Goal: Contribute content: Contribute content

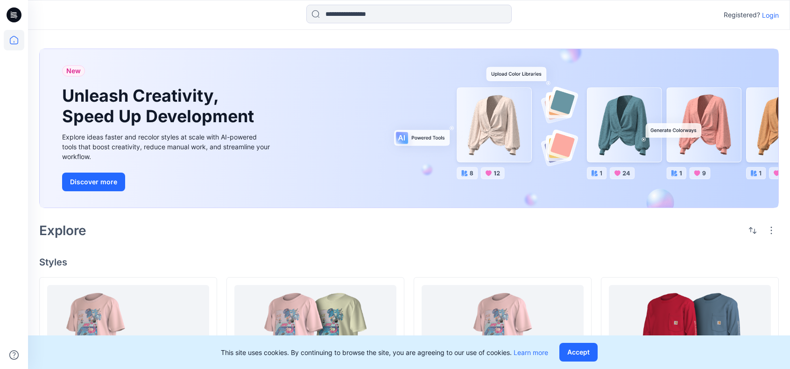
click at [773, 13] on p "Login" at bounding box center [770, 15] width 17 height 10
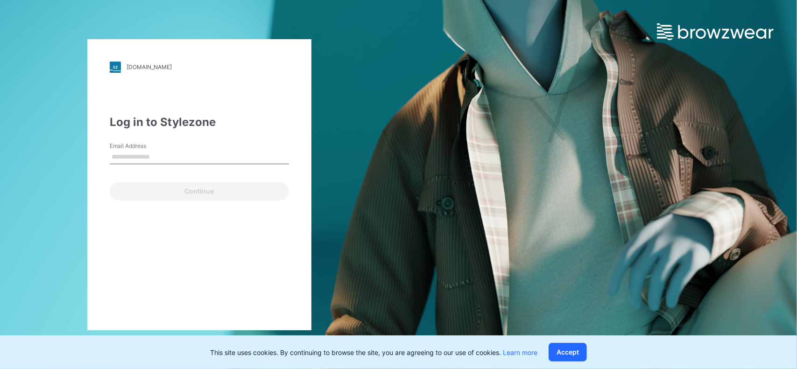
click at [184, 154] on input "Email Address" at bounding box center [199, 157] width 179 height 14
type input "**********"
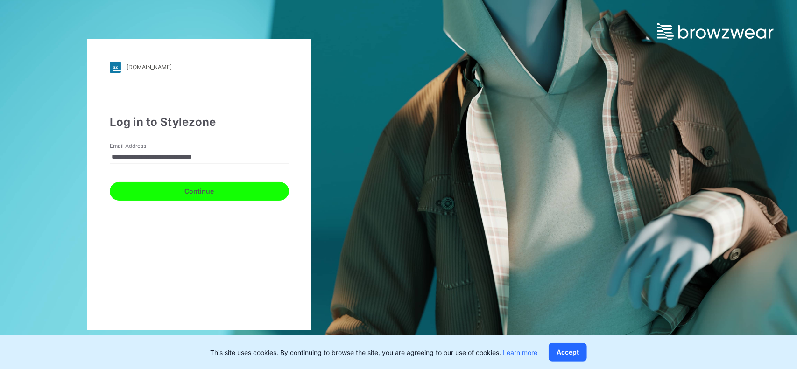
click at [205, 189] on button "Continue" at bounding box center [199, 191] width 179 height 19
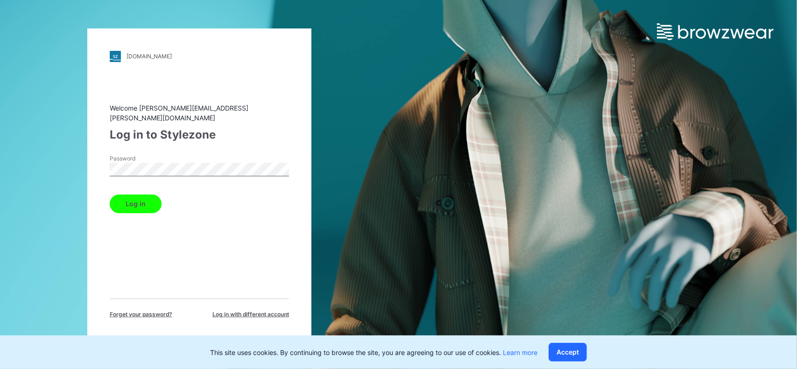
click at [148, 202] on button "Log in" at bounding box center [136, 204] width 52 height 19
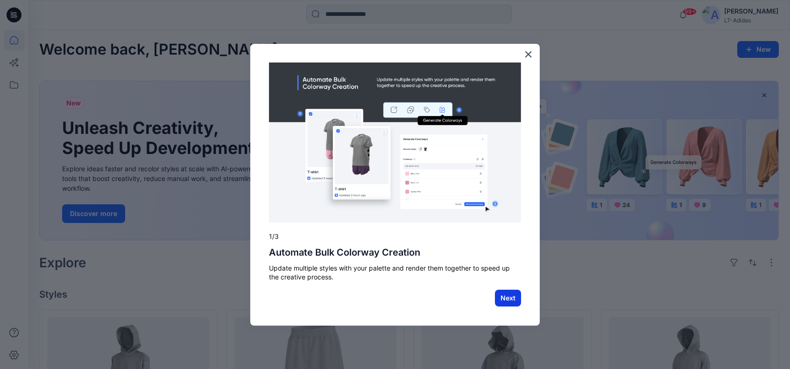
click at [507, 294] on button "Next" at bounding box center [508, 298] width 26 height 17
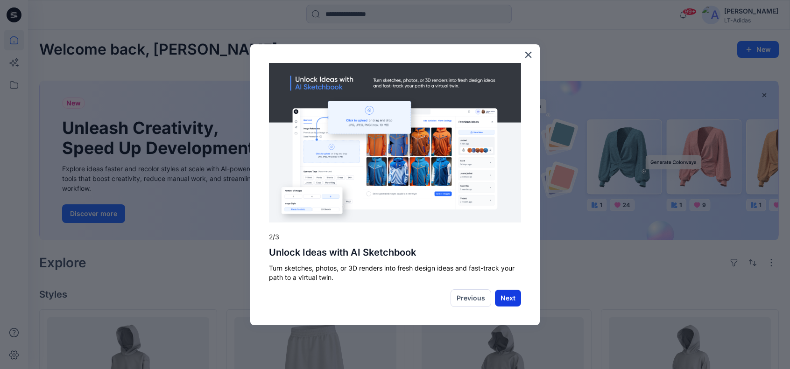
click at [504, 296] on button "Next" at bounding box center [508, 298] width 26 height 17
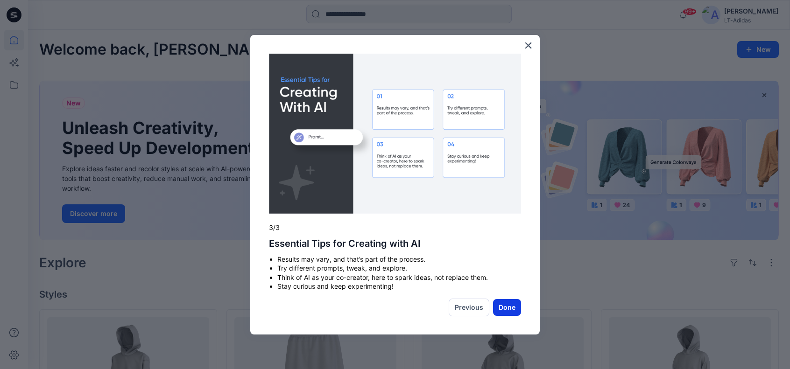
click at [508, 305] on button "Done" at bounding box center [507, 307] width 28 height 17
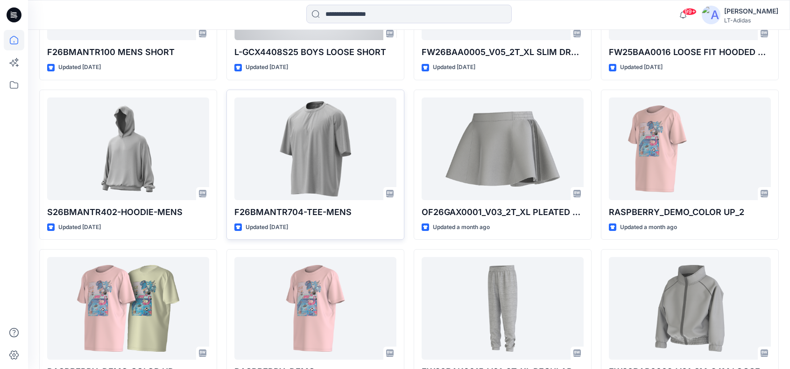
scroll to position [1183, 0]
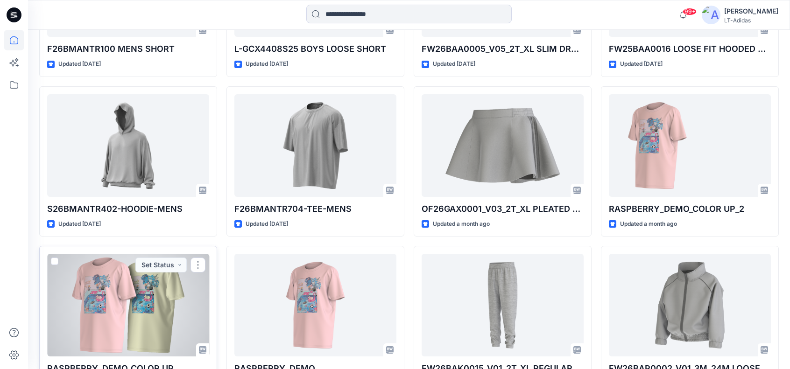
click at [146, 311] on div at bounding box center [128, 305] width 162 height 103
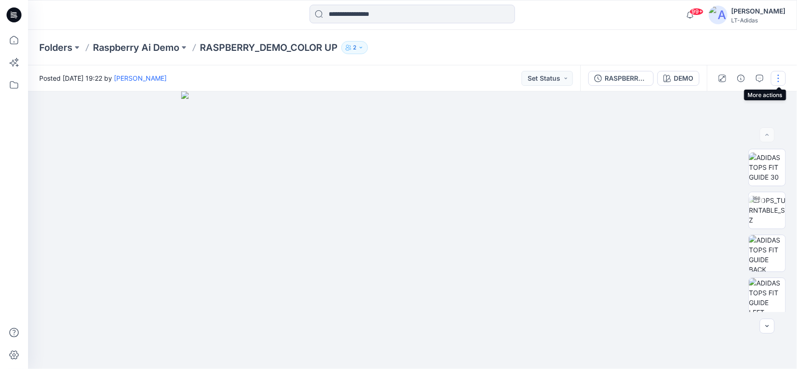
click at [781, 75] on button "button" at bounding box center [778, 78] width 15 height 15
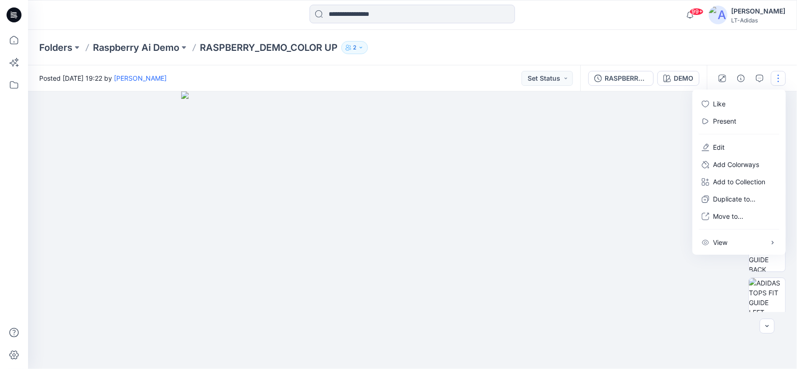
click at [576, 134] on img at bounding box center [412, 231] width 463 height 278
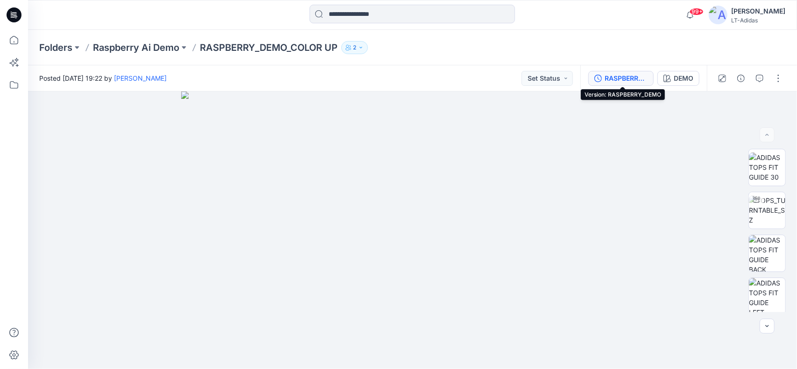
click at [628, 76] on div "RASPBERRY_DEMO" at bounding box center [626, 78] width 43 height 10
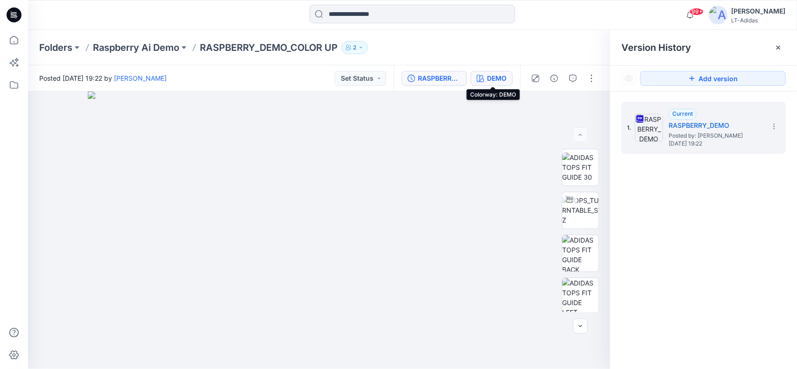
click at [502, 76] on div "DEMO" at bounding box center [497, 78] width 20 height 10
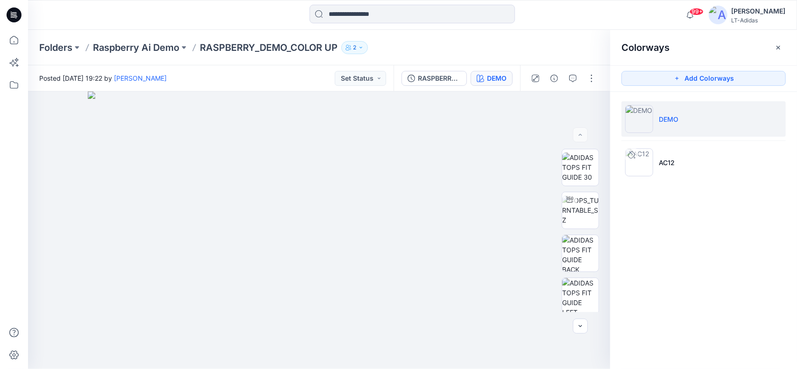
click at [499, 46] on div "Folders Raspberry Ai Demo RASPBERRY_DEMO_COLOR UP 2" at bounding box center [376, 47] width 674 height 13
click at [418, 42] on div "Folders Raspberry Ai Demo RASPBERRY_DEMO_COLOR UP 2" at bounding box center [376, 47] width 674 height 13
click at [14, 62] on icon at bounding box center [12, 63] width 7 height 7
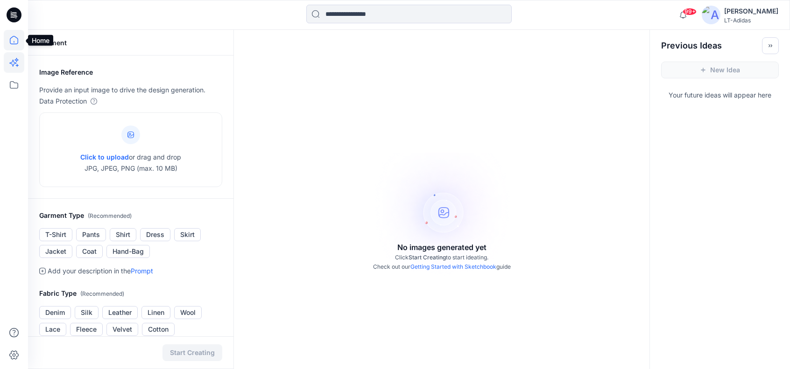
click at [10, 39] on icon at bounding box center [14, 40] width 8 height 8
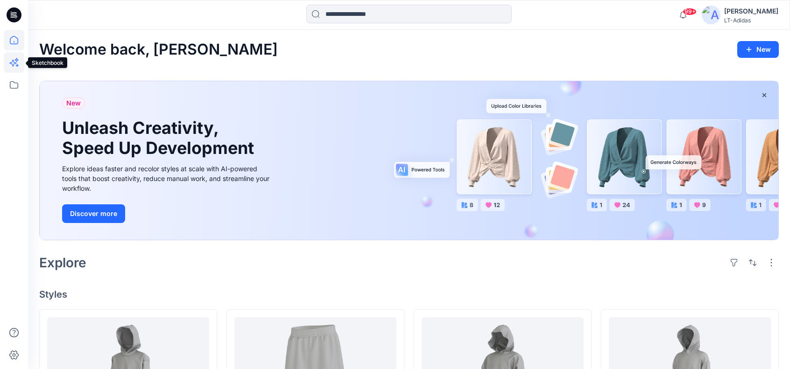
click at [14, 62] on icon at bounding box center [14, 62] width 21 height 21
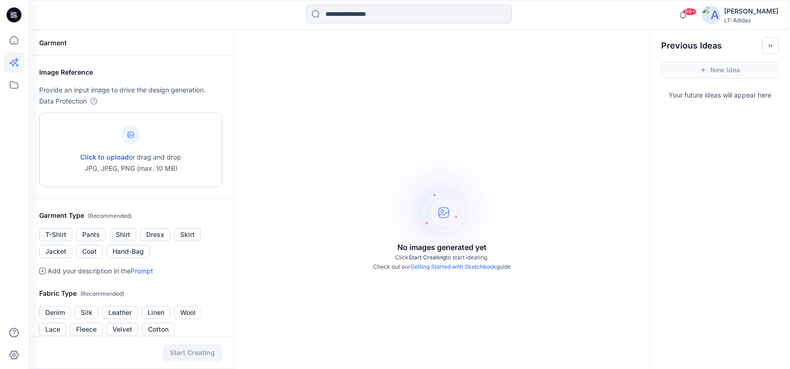
click at [113, 156] on span "Click to upload" at bounding box center [104, 157] width 49 height 8
click at [13, 39] on icon at bounding box center [14, 40] width 21 height 21
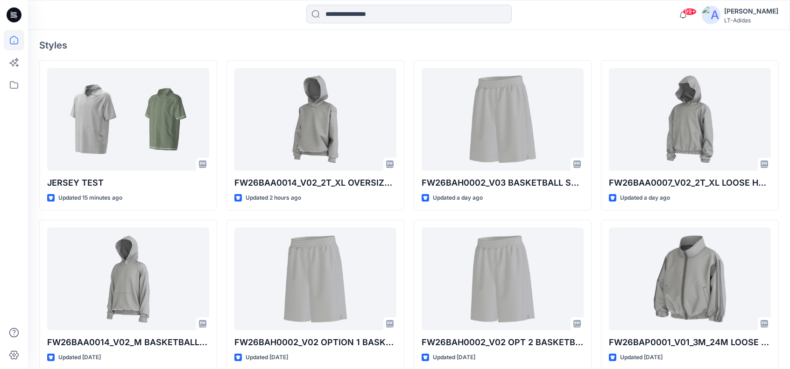
scroll to position [249, 0]
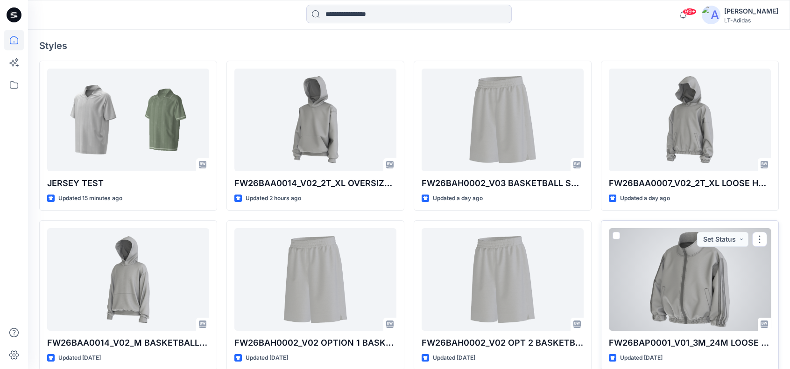
click at [670, 301] on div at bounding box center [690, 279] width 162 height 103
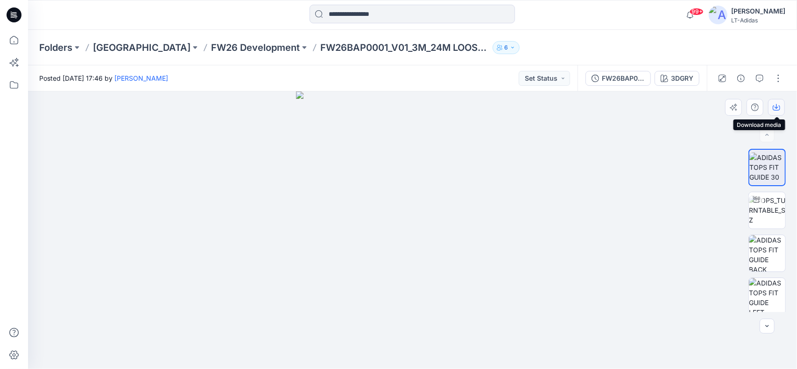
click at [776, 106] on icon "button" at bounding box center [776, 107] width 7 height 7
click at [15, 61] on icon at bounding box center [14, 62] width 21 height 21
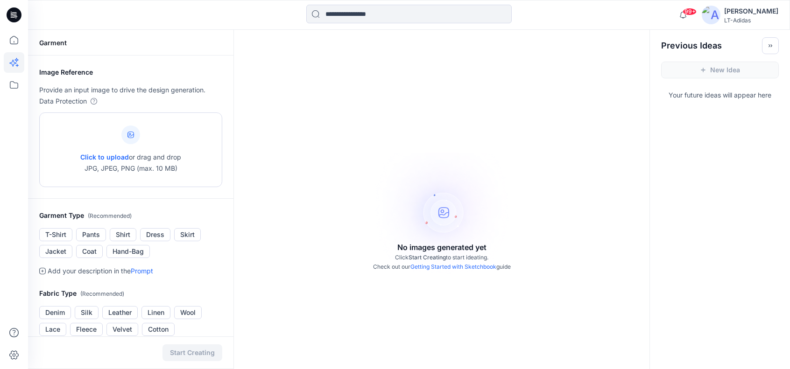
click at [109, 157] on span "Click to upload" at bounding box center [104, 157] width 49 height 8
type input "**********"
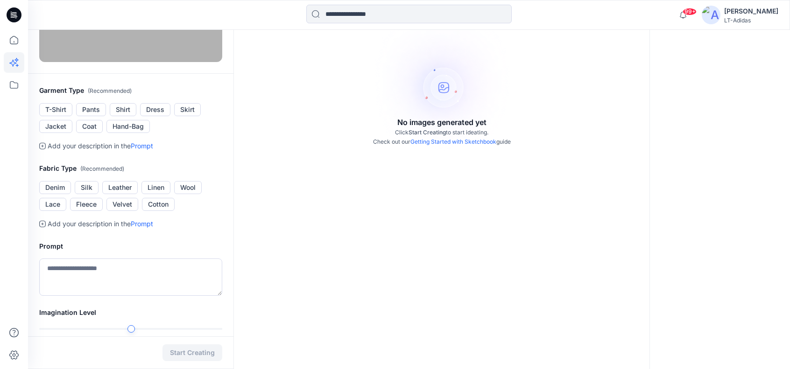
scroll to position [124, 0]
click at [59, 134] on button "Jacket" at bounding box center [55, 127] width 33 height 13
click at [59, 195] on button "Denim" at bounding box center [55, 188] width 32 height 13
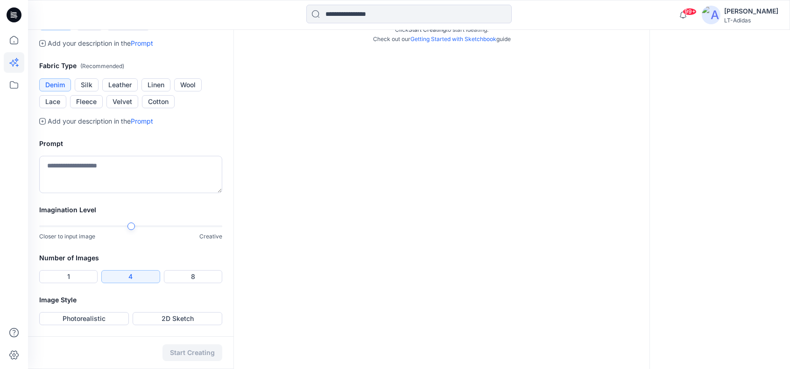
scroll to position [280, 0]
click at [131, 230] on div at bounding box center [130, 226] width 7 height 7
click at [82, 193] on textarea at bounding box center [130, 174] width 183 height 37
type textarea "**********"
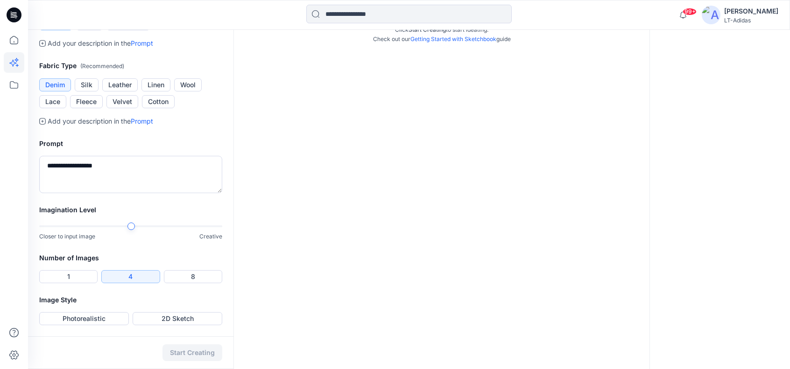
click at [131, 283] on button "4" at bounding box center [130, 276] width 58 height 13
click at [107, 320] on button "Photorealistic" at bounding box center [84, 318] width 90 height 13
click at [188, 350] on button "Start Creating" at bounding box center [193, 353] width 60 height 17
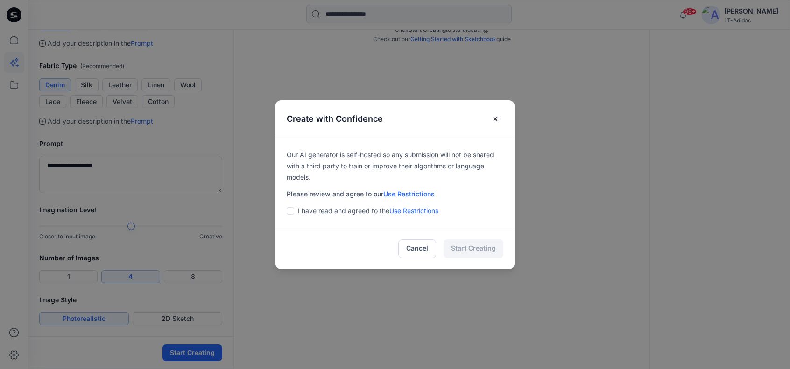
click at [294, 211] on span at bounding box center [290, 210] width 7 height 7
click at [484, 247] on button "Start Creating" at bounding box center [474, 249] width 60 height 19
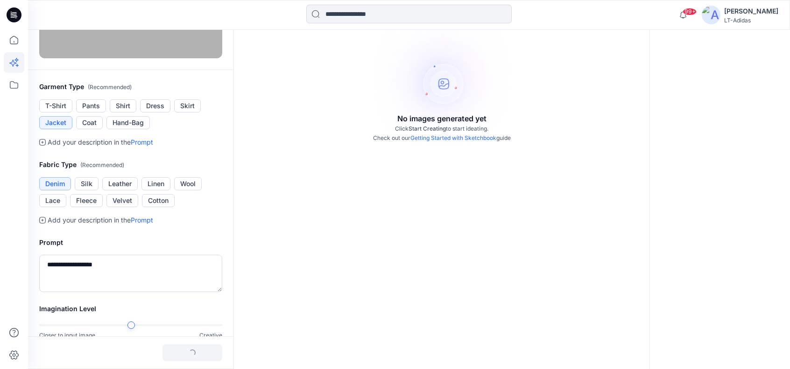
scroll to position [113, 0]
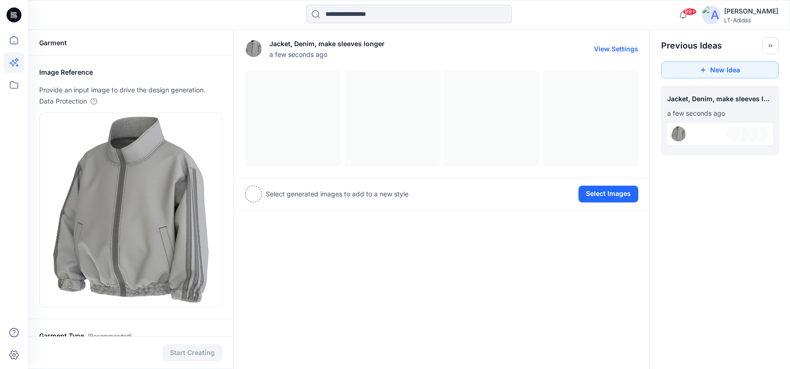
click at [305, 110] on div at bounding box center [441, 119] width 393 height 96
click at [385, 118] on div at bounding box center [441, 119] width 393 height 96
click at [468, 120] on div at bounding box center [441, 119] width 393 height 96
click at [589, 121] on div at bounding box center [441, 119] width 393 height 96
click at [706, 134] on div at bounding box center [720, 134] width 106 height 22
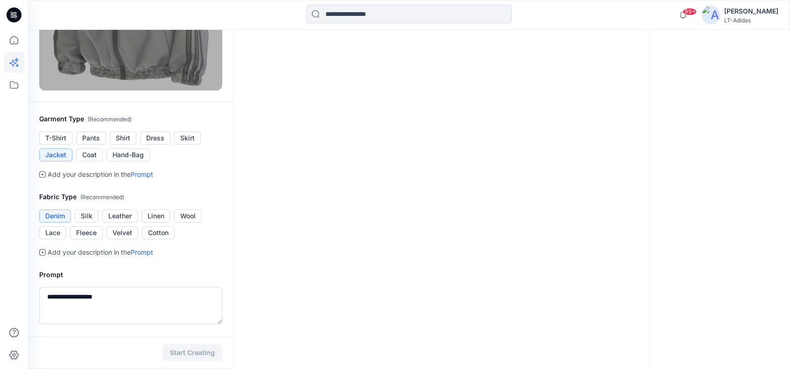
scroll to position [315, 0]
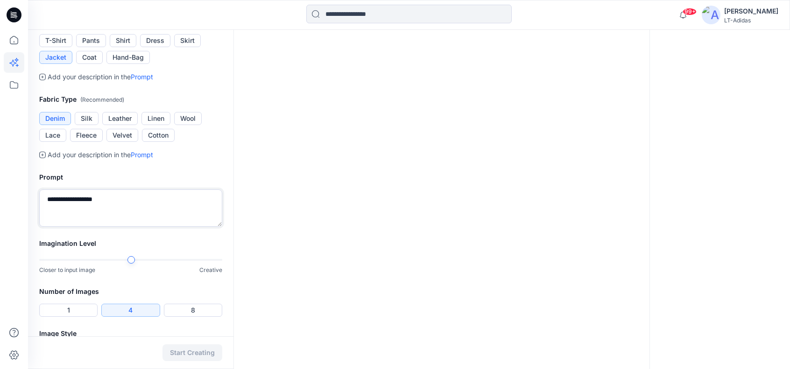
drag, startPoint x: 113, startPoint y: 198, endPoint x: 9, endPoint y: 197, distance: 103.7
click at [9, 197] on div "99+ Notifications [PERSON_NAME] has updated FW26BAA0014_V02_2T_XL OVERSIZED BAS…" at bounding box center [395, 44] width 790 height 718
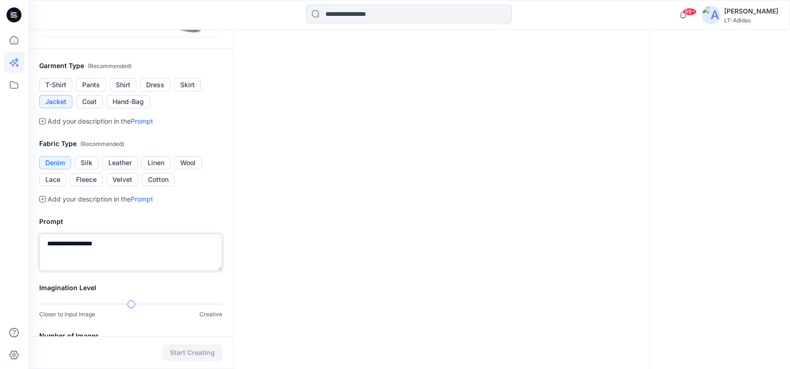
scroll to position [347, 0]
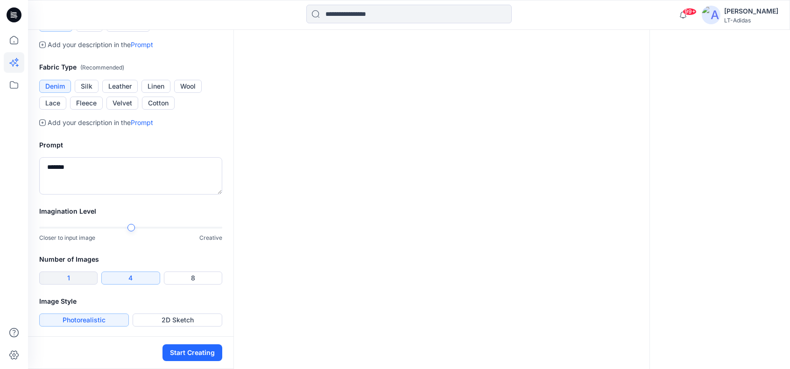
click at [81, 277] on button "1" at bounding box center [68, 278] width 58 height 13
drag, startPoint x: 91, startPoint y: 166, endPoint x: -18, endPoint y: 165, distance: 108.3
click at [0, 165] on html "99+ Notifications [PERSON_NAME] has updated FW26BAA0014_V02_2T_XL OVERSIZED BAS…" at bounding box center [395, 12] width 790 height 718
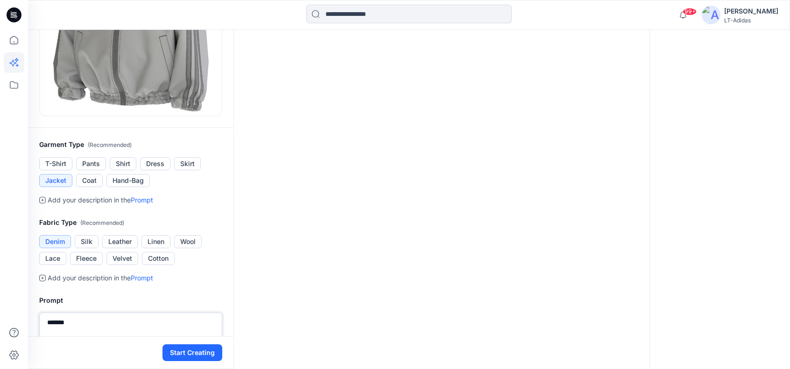
scroll to position [285, 0]
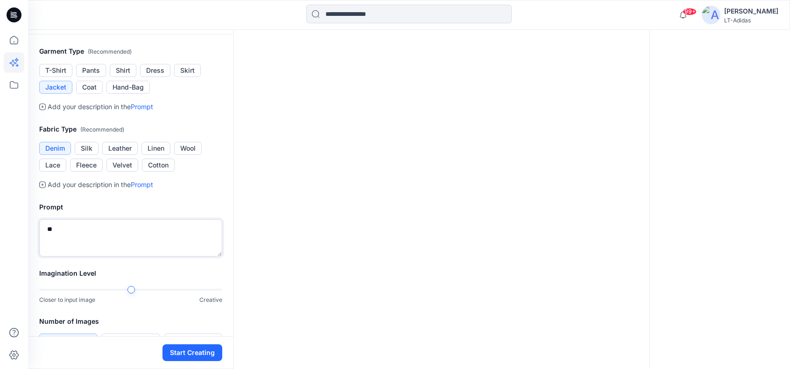
type textarea "*"
type textarea "**********"
click at [195, 350] on button "Start Creating" at bounding box center [193, 353] width 60 height 17
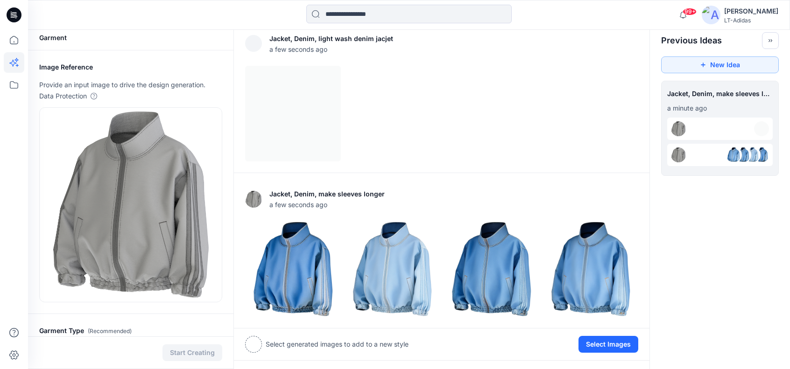
scroll to position [4, 0]
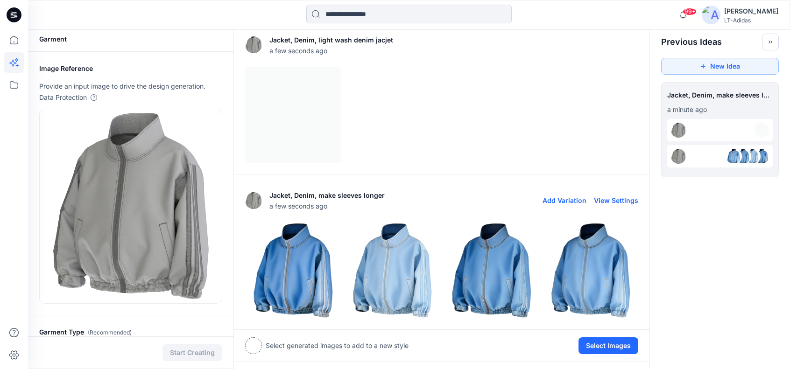
click at [400, 273] on img at bounding box center [392, 271] width 95 height 95
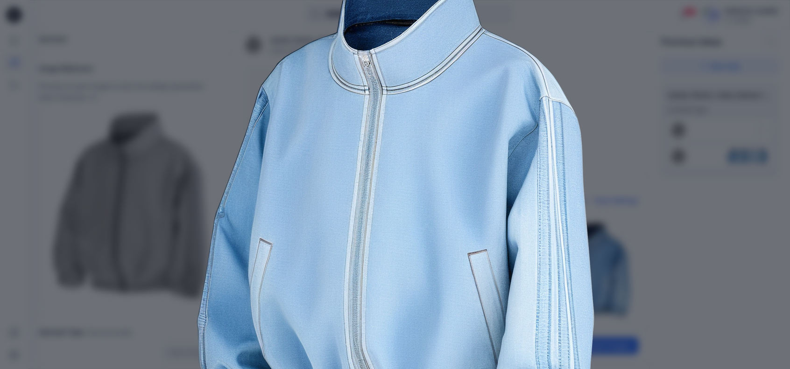
scroll to position [0, 0]
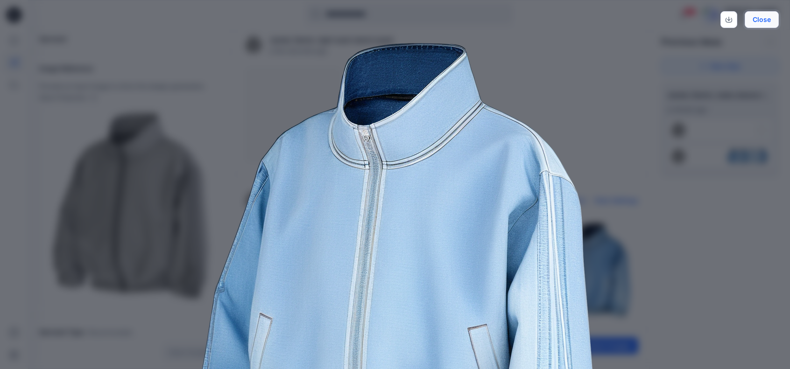
click at [763, 18] on button "Close" at bounding box center [762, 19] width 34 height 17
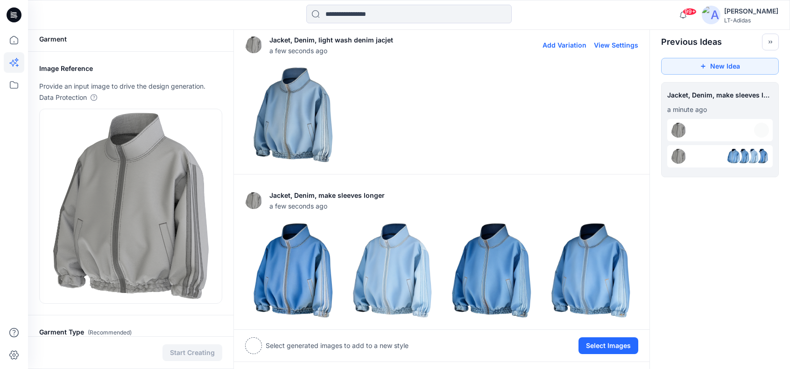
click at [285, 108] on img at bounding box center [293, 115] width 95 height 95
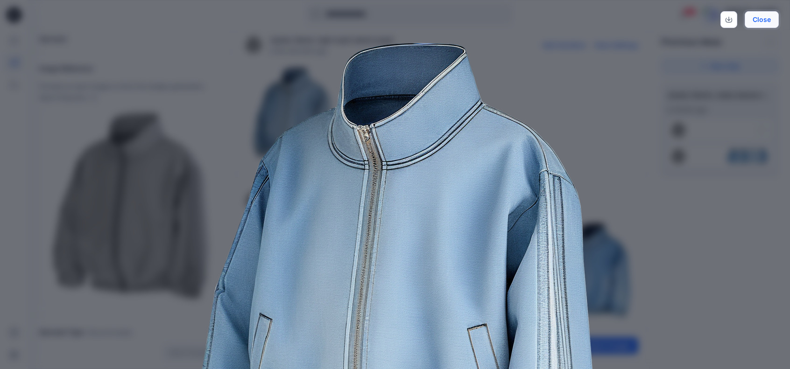
click at [753, 18] on button "Close" at bounding box center [762, 19] width 34 height 17
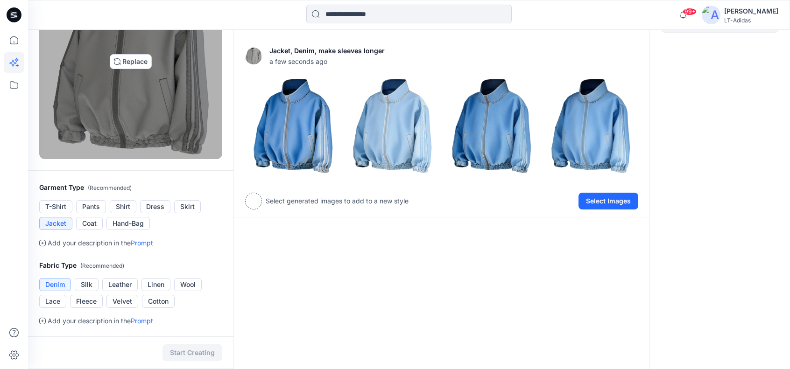
scroll to position [159, 0]
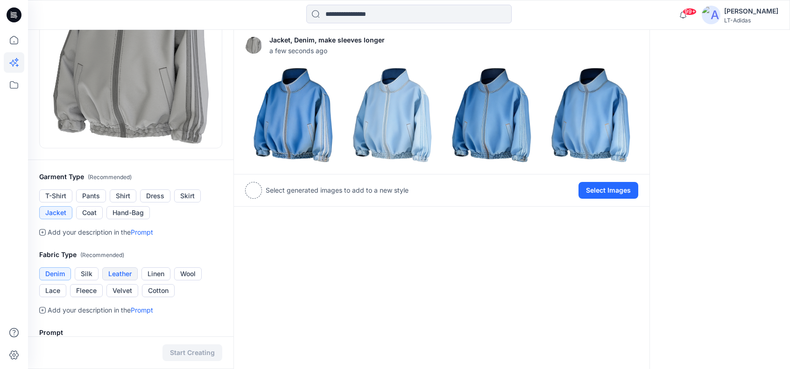
click at [121, 270] on button "Leather" at bounding box center [119, 274] width 35 height 13
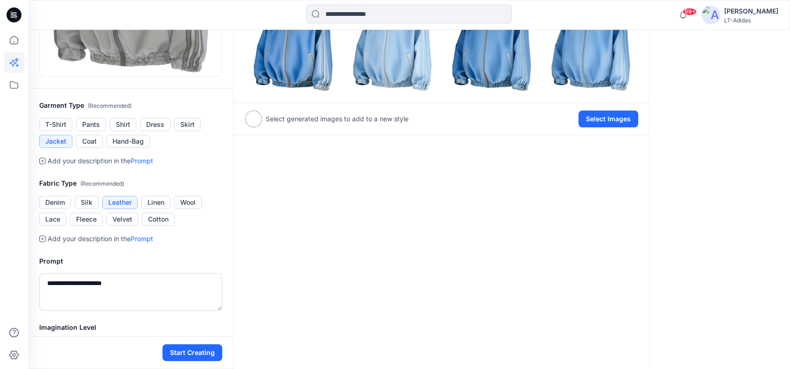
scroll to position [253, 0]
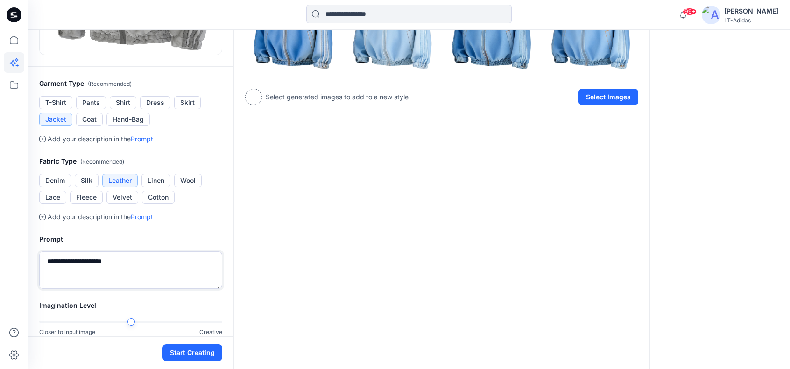
drag, startPoint x: 99, startPoint y: 260, endPoint x: 82, endPoint y: 260, distance: 17.7
click at [82, 260] on textarea "**********" at bounding box center [130, 270] width 183 height 37
click at [60, 271] on textarea "**********" at bounding box center [130, 270] width 183 height 37
type textarea "**********"
click at [201, 350] on button "Start Creating" at bounding box center [193, 353] width 60 height 17
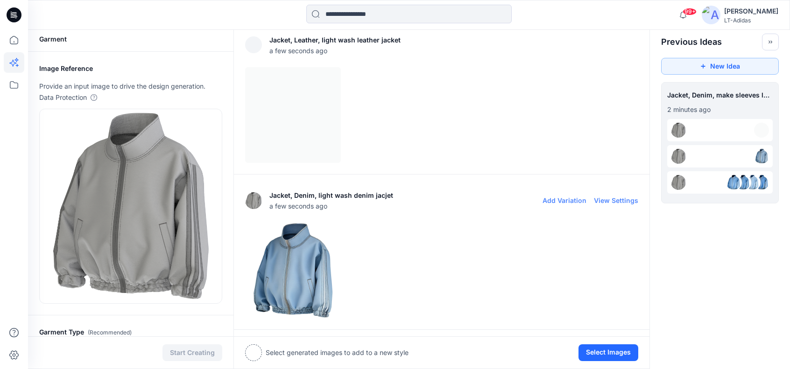
scroll to position [4, 0]
click at [312, 114] on div at bounding box center [441, 115] width 393 height 96
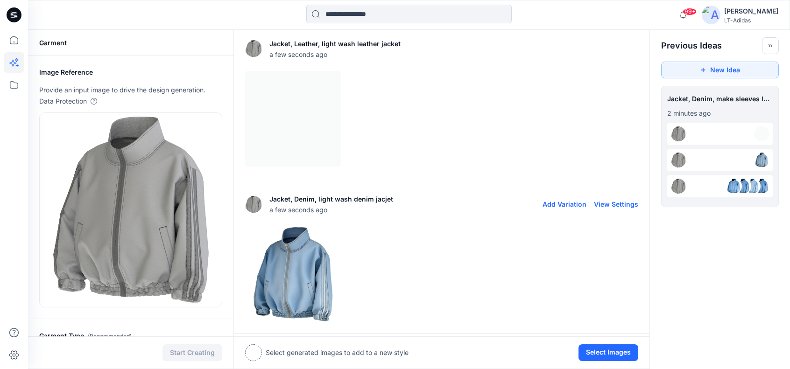
scroll to position [0, 0]
click at [567, 201] on button "Add Variation" at bounding box center [565, 204] width 44 height 8
click at [607, 47] on button "View Settings" at bounding box center [616, 49] width 44 height 8
click at [311, 104] on div at bounding box center [441, 119] width 393 height 96
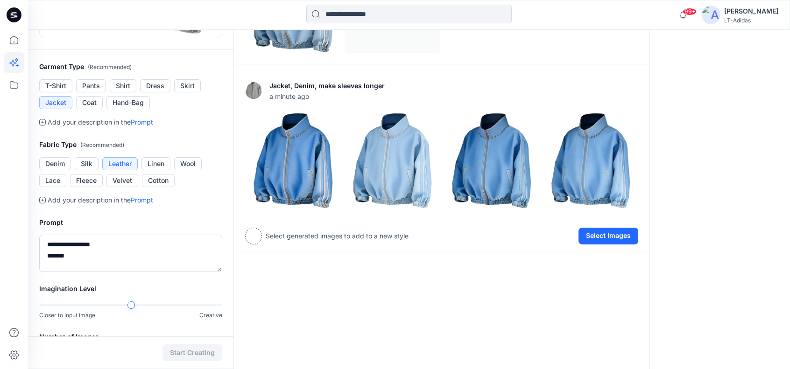
scroll to position [347, 0]
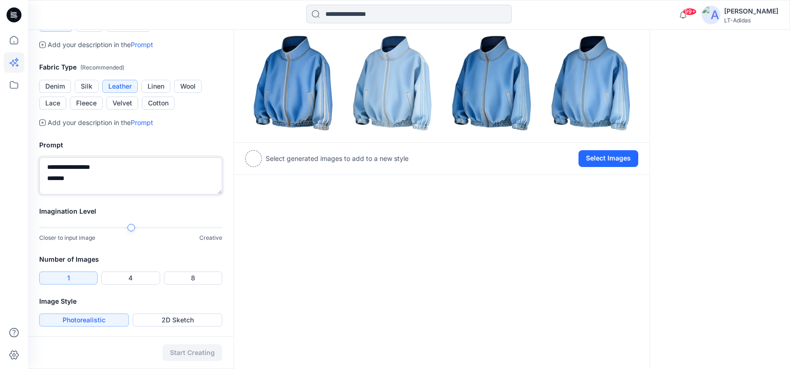
click at [48, 177] on textarea "**********" at bounding box center [130, 175] width 183 height 37
type textarea "**********"
click at [177, 353] on button "Start Creating" at bounding box center [193, 353] width 60 height 17
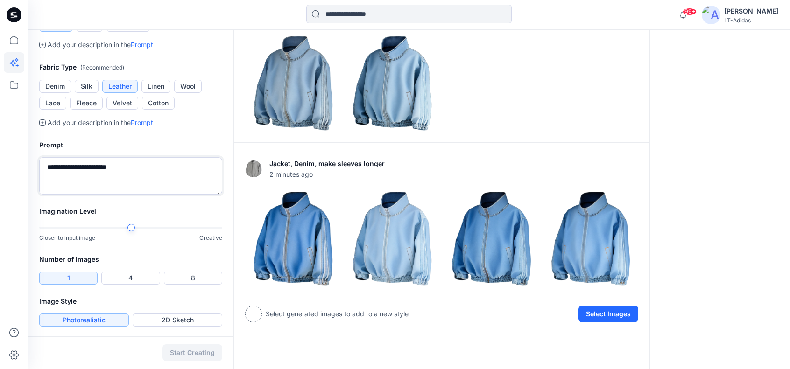
drag, startPoint x: 127, startPoint y: 165, endPoint x: -32, endPoint y: 165, distance: 159.7
click at [0, 165] on html "99+ Notifications [PERSON_NAME] has updated FW26BAA0014_V02_2T_XL OVERSIZED BAS…" at bounding box center [395, 12] width 790 height 718
type textarea "**********"
click at [207, 355] on button "Start Creating" at bounding box center [193, 353] width 60 height 17
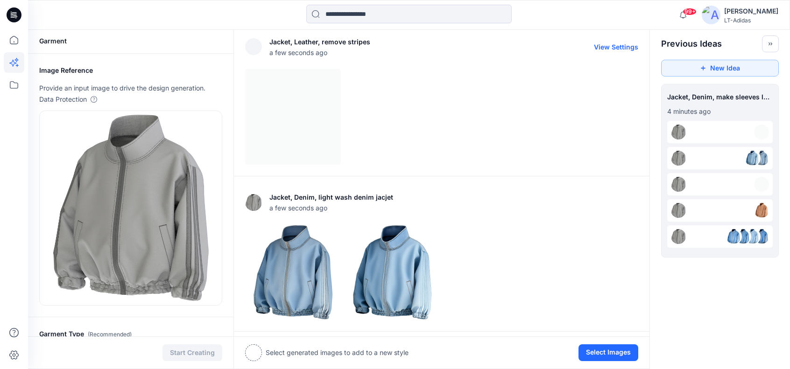
scroll to position [0, 0]
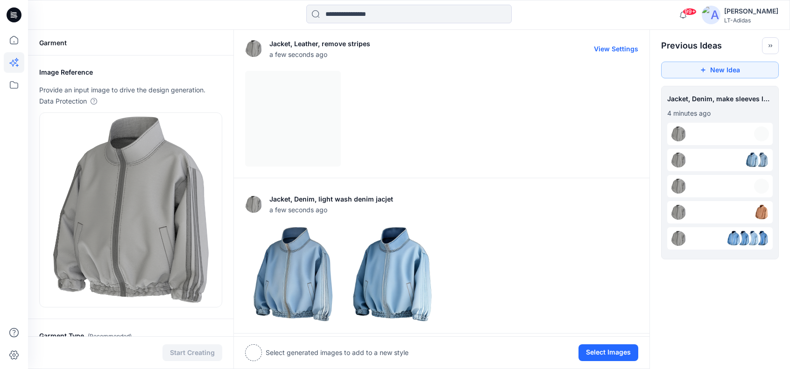
click at [308, 102] on div at bounding box center [441, 119] width 393 height 96
click at [300, 111] on div at bounding box center [441, 119] width 393 height 96
click at [289, 99] on div at bounding box center [441, 119] width 393 height 96
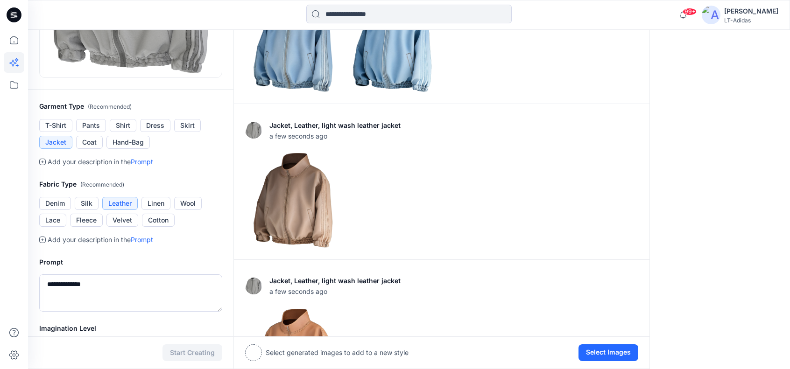
scroll to position [280, 0]
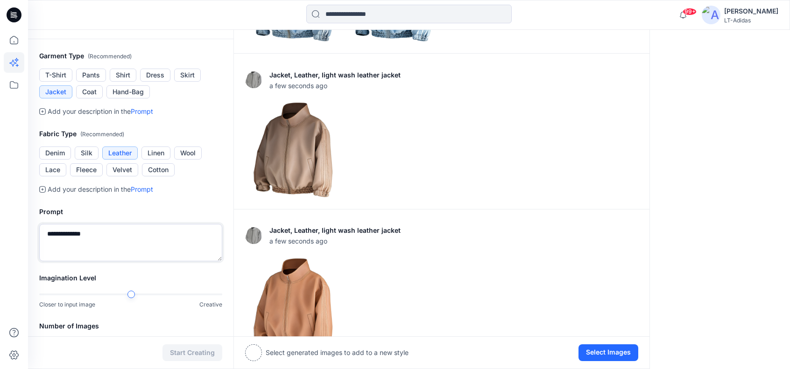
drag, startPoint x: 105, startPoint y: 237, endPoint x: 2, endPoint y: 231, distance: 103.4
click at [0, 231] on div "99+ Notifications [PERSON_NAME] has updated FW26BAA0014_V02_2T_XL OVERSIZED BAS…" at bounding box center [395, 137] width 790 height 834
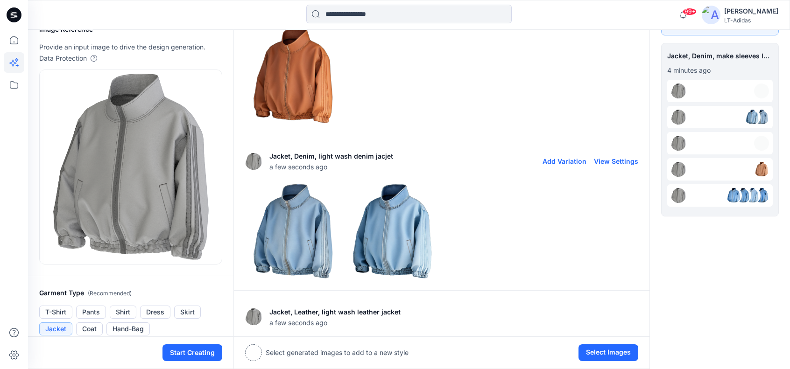
scroll to position [0, 0]
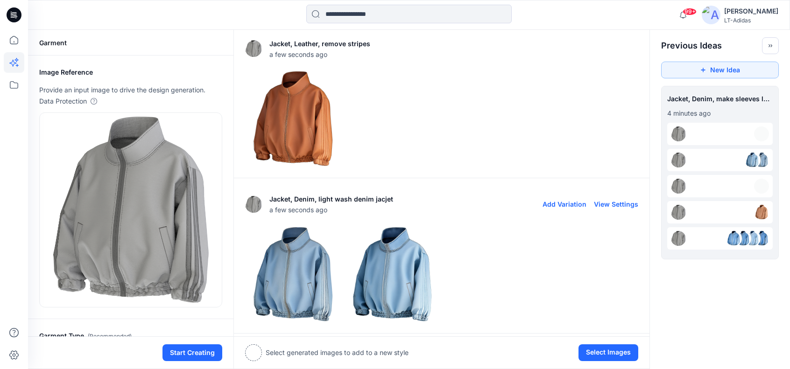
click at [286, 277] on img at bounding box center [293, 274] width 95 height 95
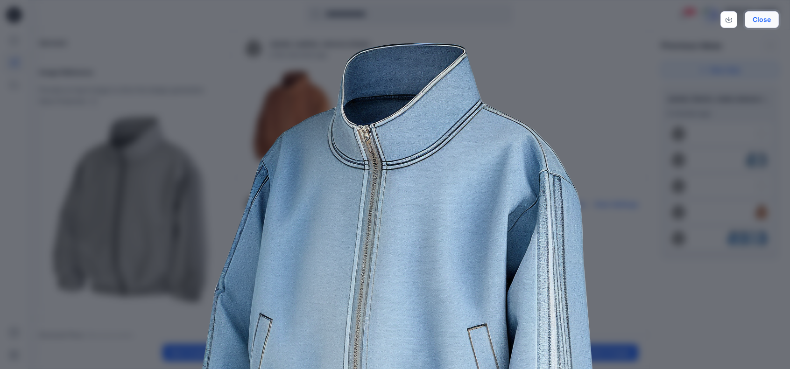
click at [768, 15] on button "Close" at bounding box center [762, 19] width 34 height 17
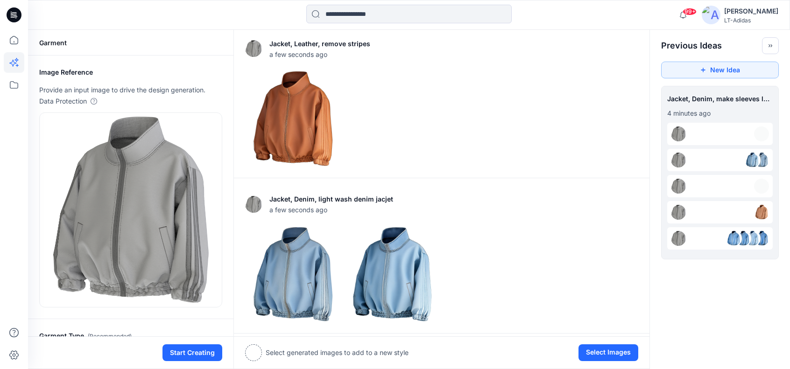
click at [731, 156] on div at bounding box center [720, 160] width 106 height 22
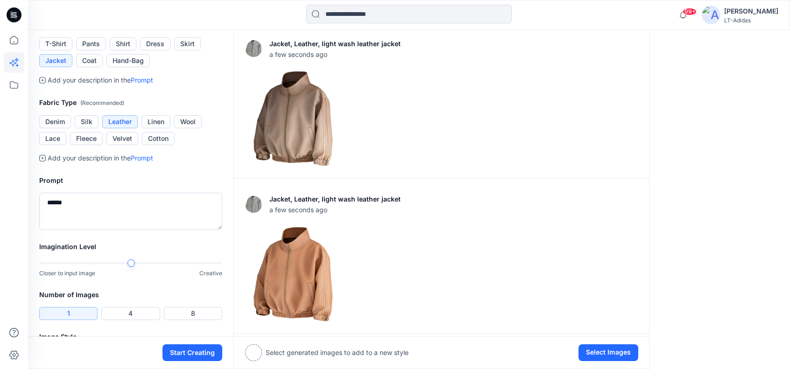
scroll to position [377, 0]
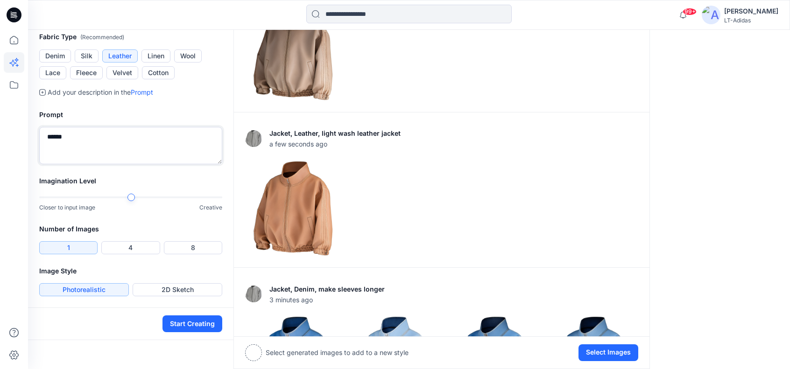
click at [96, 132] on textarea "******" at bounding box center [130, 145] width 183 height 37
click at [92, 136] on textarea "**********" at bounding box center [130, 145] width 183 height 37
type textarea "**********"
click at [195, 320] on button "Start Creating" at bounding box center [193, 324] width 60 height 17
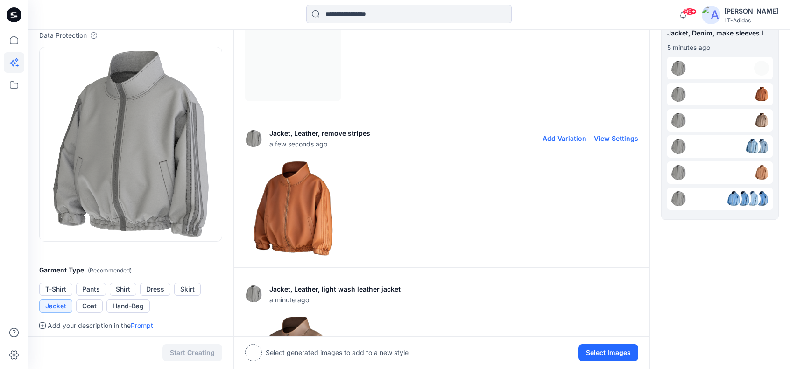
scroll to position [0, 0]
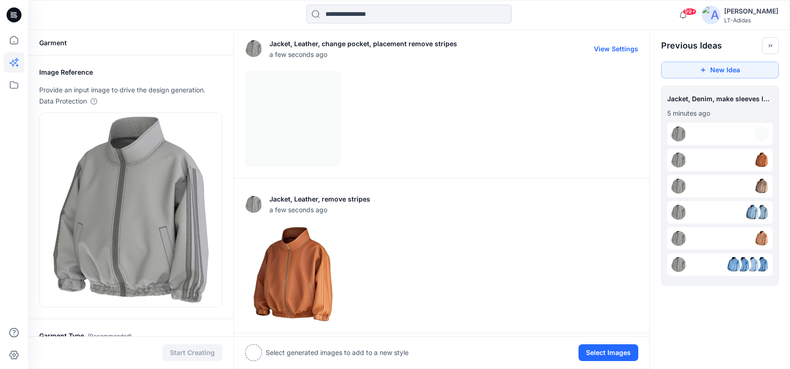
click at [304, 122] on div at bounding box center [441, 119] width 393 height 96
click at [474, 126] on div at bounding box center [441, 119] width 393 height 96
click at [303, 114] on div at bounding box center [441, 119] width 393 height 96
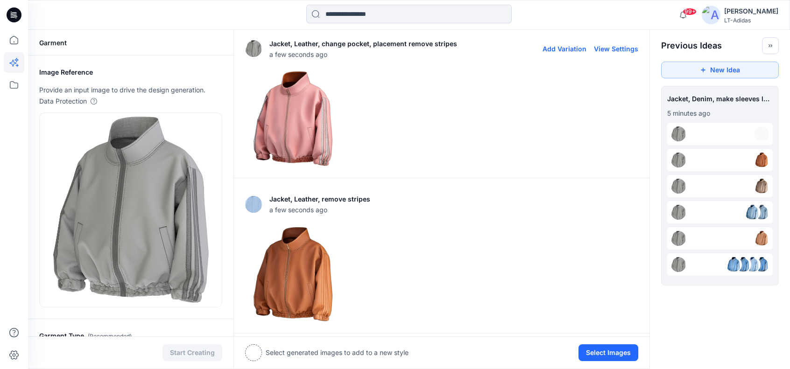
click at [309, 117] on img at bounding box center [293, 118] width 95 height 95
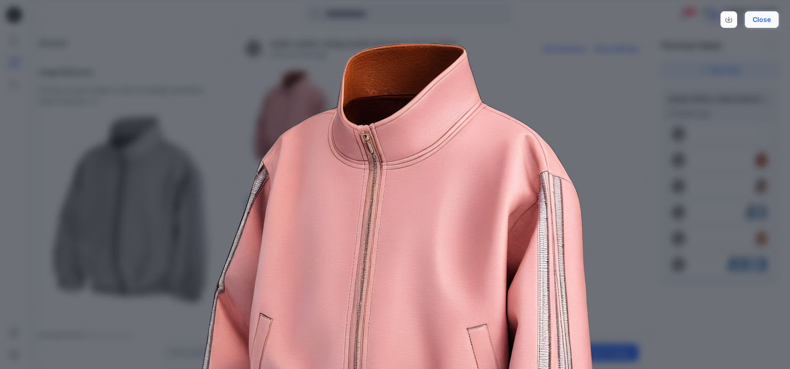
click at [760, 19] on button "Close" at bounding box center [762, 19] width 34 height 17
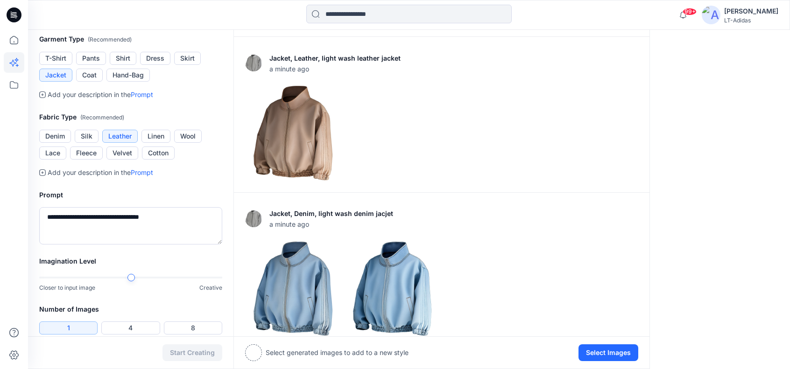
scroll to position [311, 0]
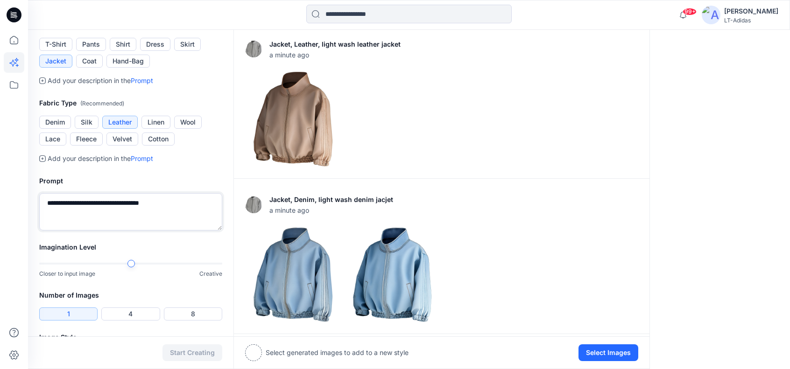
drag, startPoint x: 189, startPoint y: 202, endPoint x: 0, endPoint y: 198, distance: 188.7
click at [0, 198] on div "99+ Notifications [PERSON_NAME] has updated FW26BAA0014_V02_2T_XL OVERSIZED BAS…" at bounding box center [395, 183] width 790 height 989
click at [78, 202] on textarea "**********" at bounding box center [130, 211] width 183 height 37
click at [90, 199] on textarea "**********" at bounding box center [130, 211] width 183 height 37
click at [162, 206] on textarea "**********" at bounding box center [130, 211] width 183 height 37
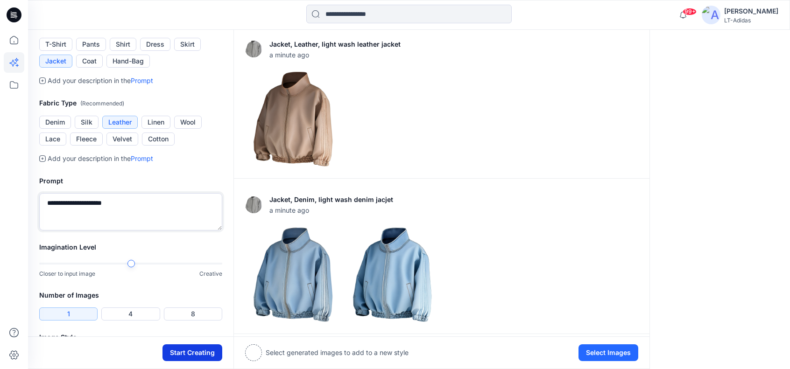
type textarea "**********"
click at [189, 354] on button "Start Creating" at bounding box center [193, 353] width 60 height 17
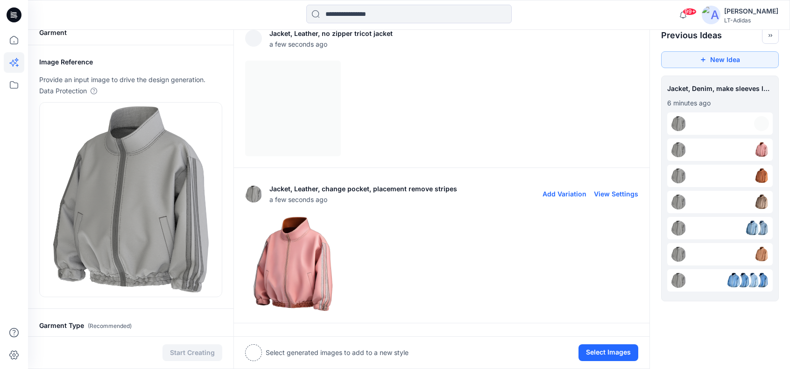
scroll to position [4, 0]
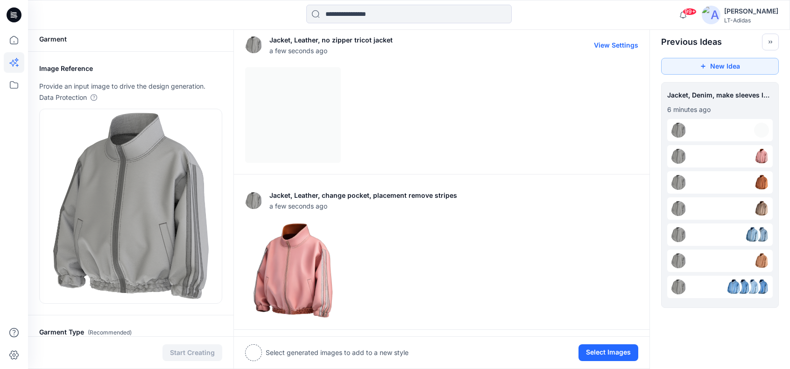
click at [619, 43] on button "View Settings" at bounding box center [616, 45] width 44 height 8
click at [393, 87] on div at bounding box center [441, 115] width 393 height 96
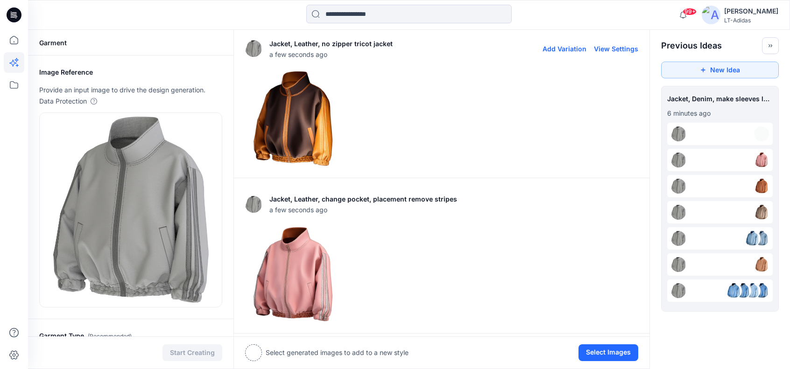
scroll to position [0, 0]
click at [287, 117] on img at bounding box center [293, 118] width 95 height 95
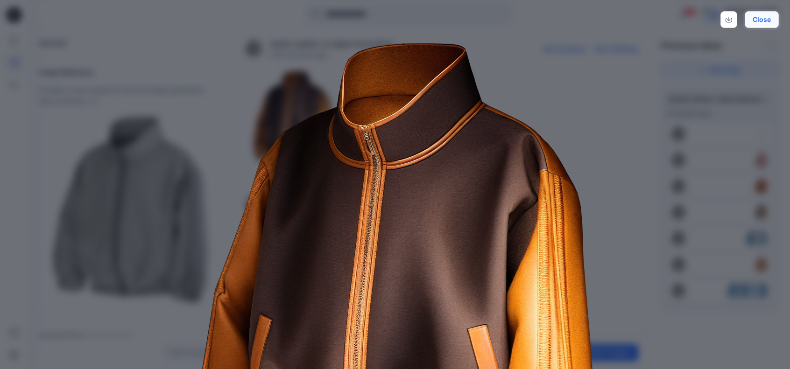
click at [763, 20] on button "Close" at bounding box center [762, 19] width 34 height 17
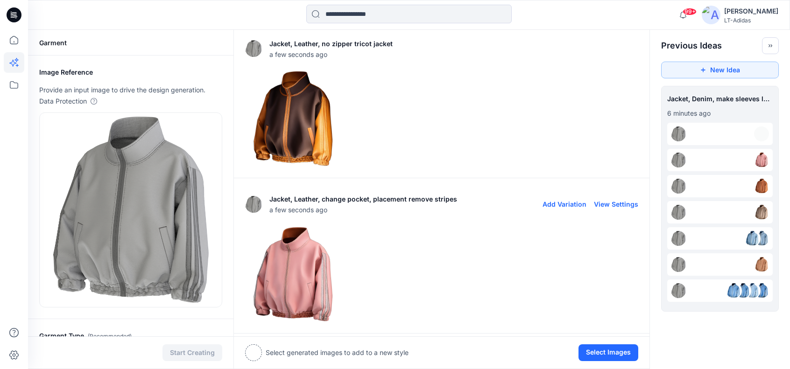
click at [302, 275] on img at bounding box center [293, 274] width 95 height 95
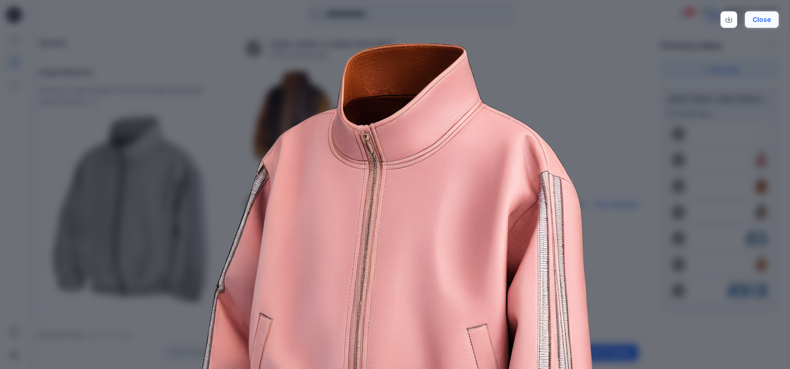
click at [768, 14] on button "Close" at bounding box center [762, 19] width 34 height 17
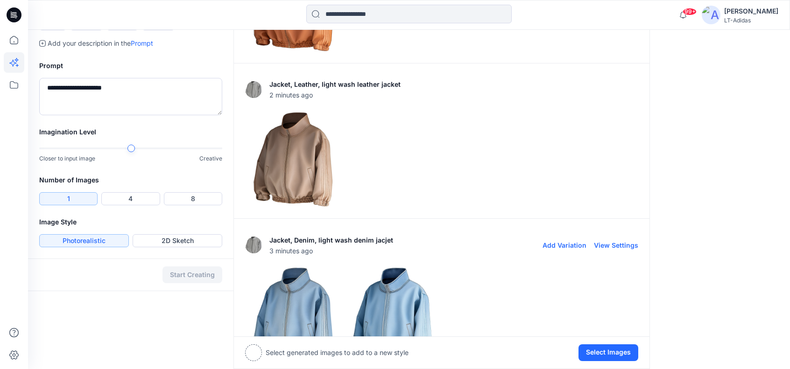
scroll to position [404, 0]
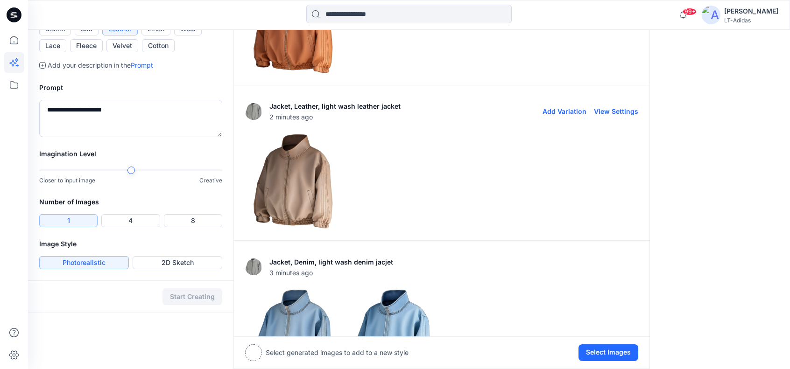
click at [304, 184] on img at bounding box center [293, 181] width 95 height 95
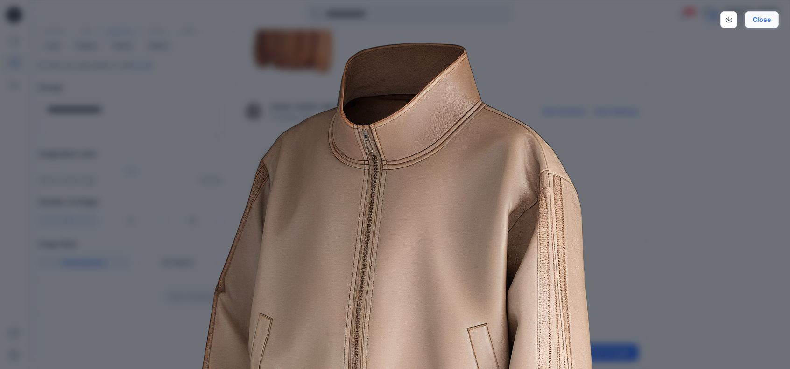
click at [760, 19] on button "Close" at bounding box center [762, 19] width 34 height 17
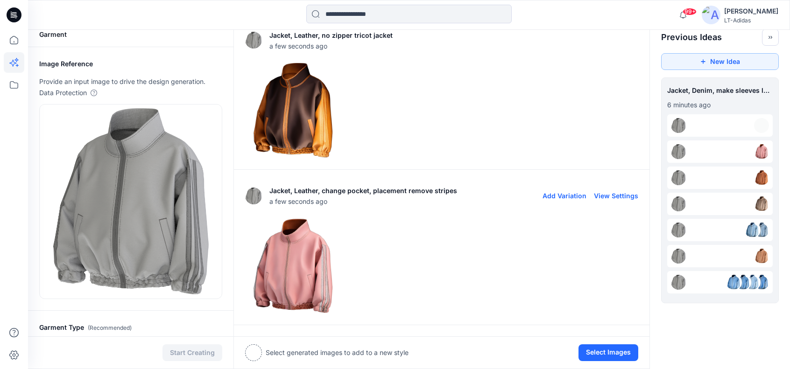
scroll to position [0, 0]
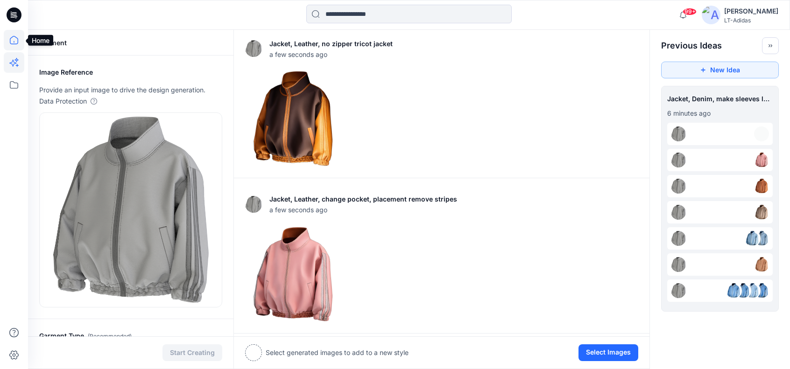
click at [14, 40] on icon at bounding box center [14, 40] width 21 height 21
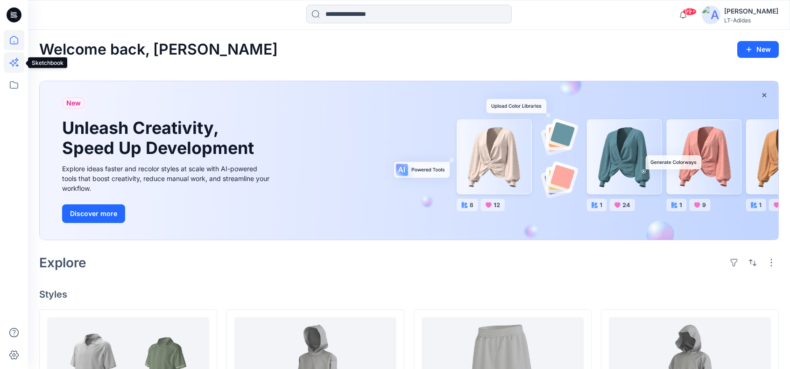
click at [19, 58] on icon at bounding box center [14, 62] width 21 height 21
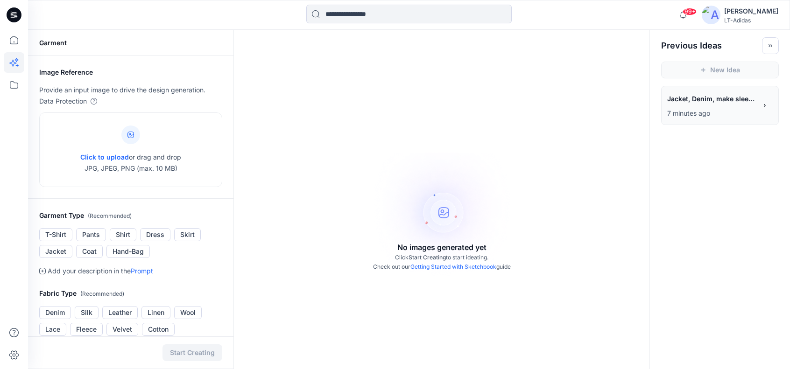
click at [722, 106] on div "**********" at bounding box center [712, 100] width 90 height 16
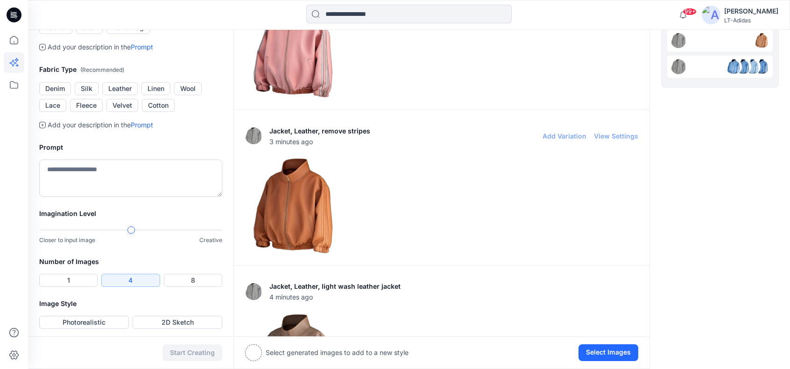
scroll to position [249, 0]
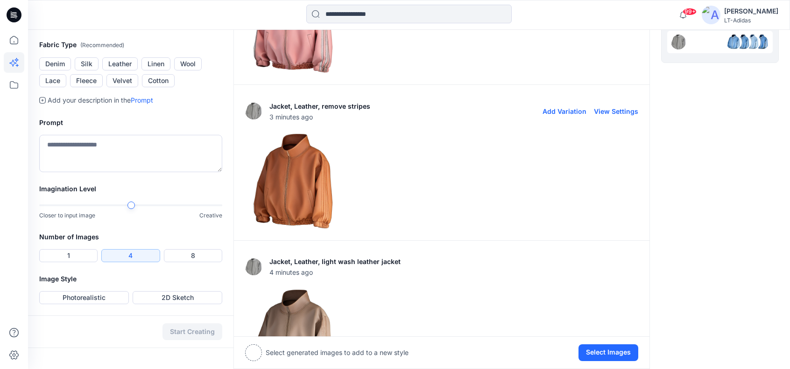
click at [290, 199] on img at bounding box center [293, 181] width 95 height 95
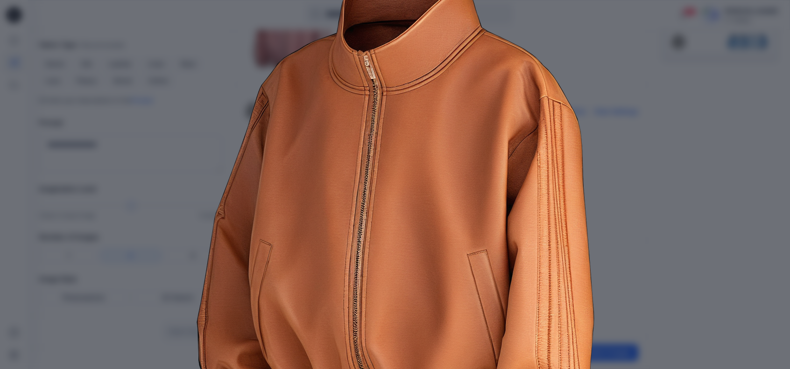
scroll to position [0, 0]
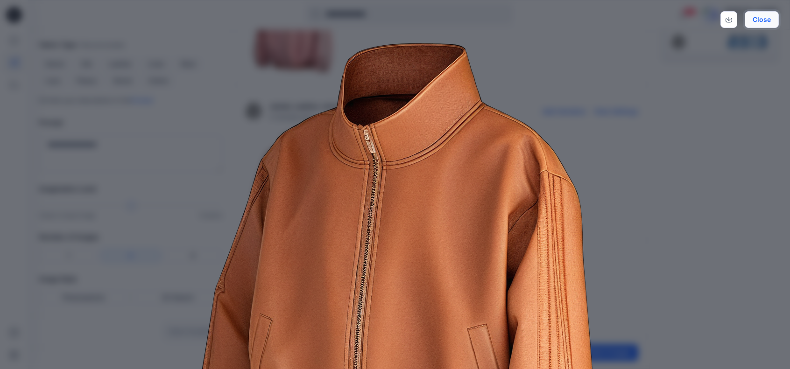
click at [771, 20] on button "Close" at bounding box center [762, 19] width 34 height 17
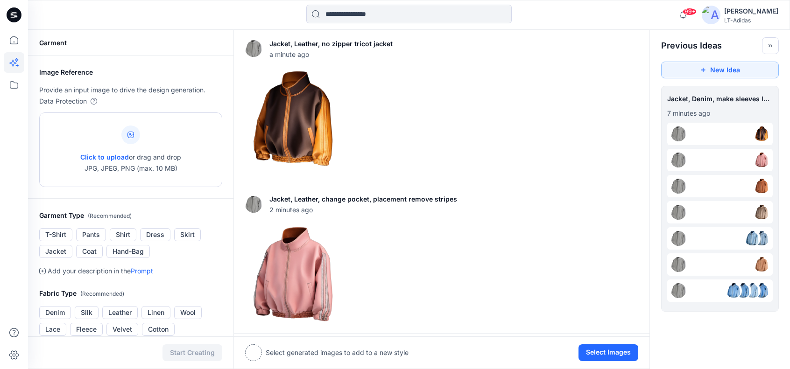
click at [113, 156] on span "Click to upload" at bounding box center [104, 157] width 49 height 8
type input "**********"
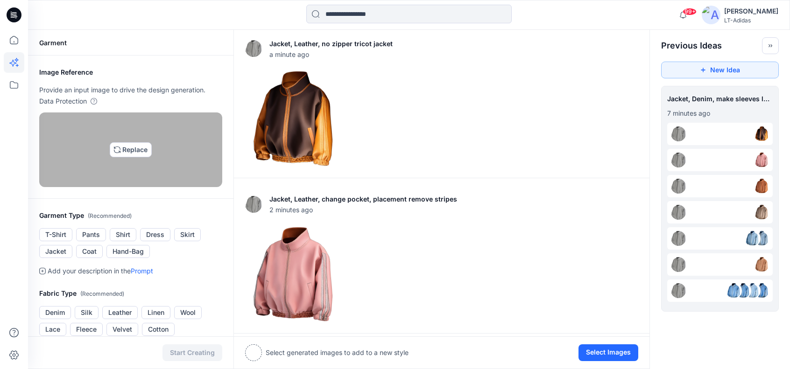
click at [127, 146] on img at bounding box center [130, 149] width 7 height 7
type input "**********"
click at [134, 154] on img at bounding box center [130, 149] width 7 height 7
type input "**********"
click at [127, 154] on img at bounding box center [130, 149] width 7 height 7
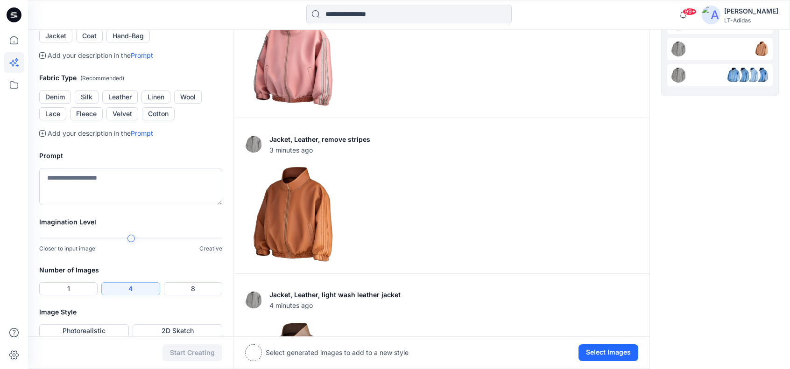
scroll to position [218, 0]
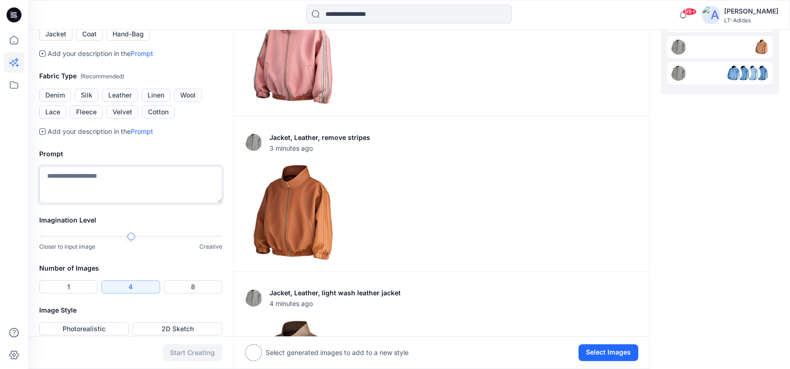
click at [141, 204] on textarea at bounding box center [130, 184] width 183 height 37
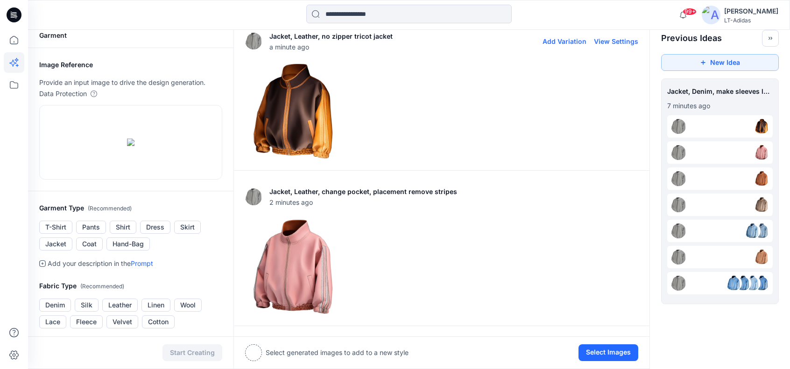
scroll to position [0, 0]
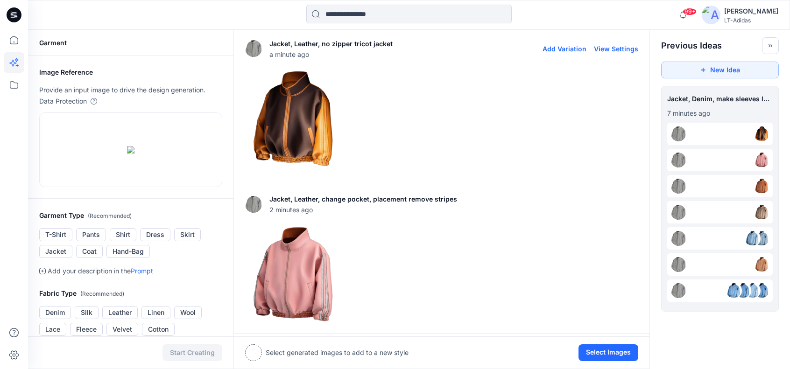
click at [302, 107] on img at bounding box center [293, 118] width 95 height 95
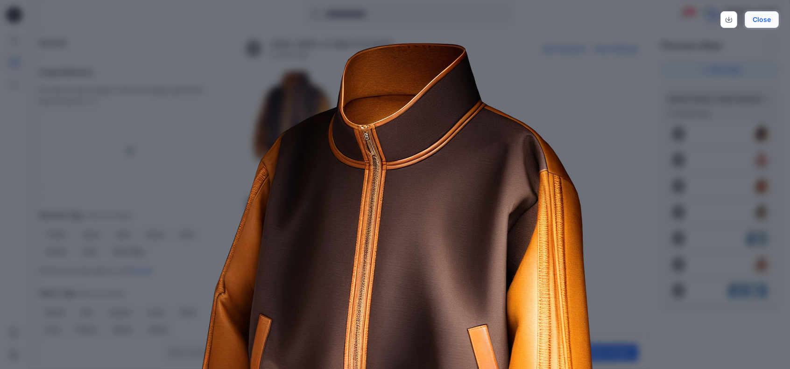
click at [763, 19] on button "Close" at bounding box center [762, 19] width 34 height 17
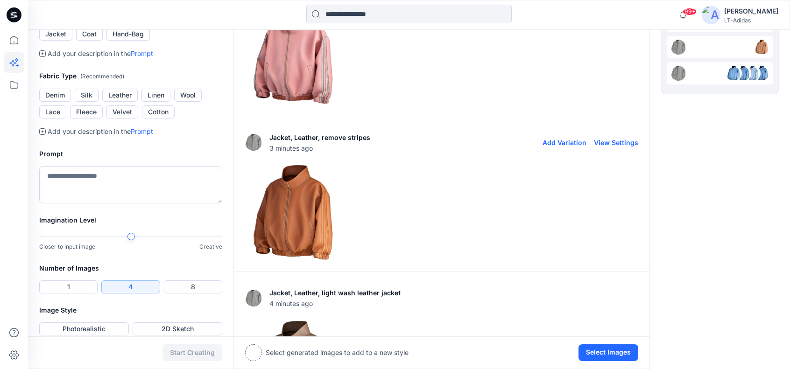
scroll to position [218, 0]
click at [304, 204] on img at bounding box center [293, 212] width 95 height 95
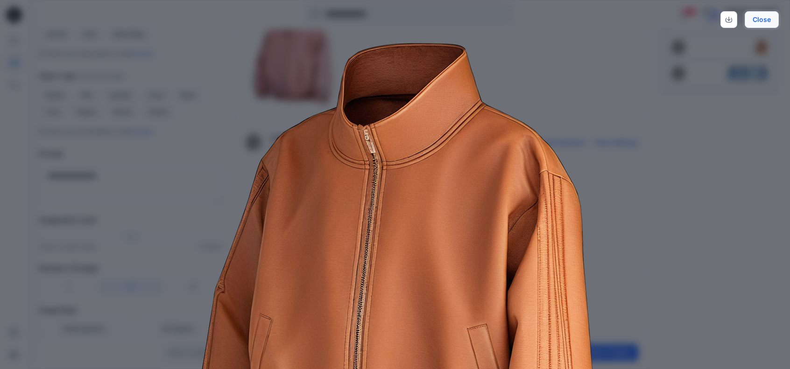
click at [761, 16] on button "Close" at bounding box center [762, 19] width 34 height 17
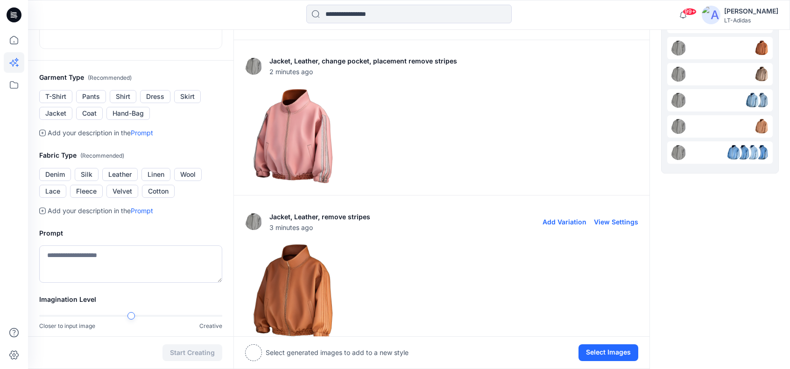
scroll to position [124, 0]
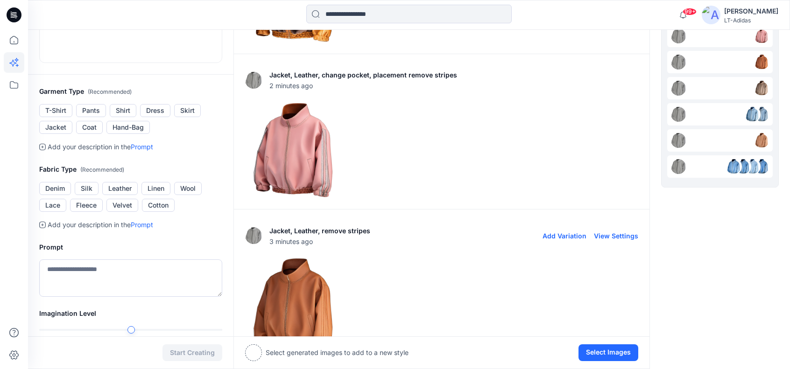
click at [740, 58] on div at bounding box center [720, 62] width 106 height 22
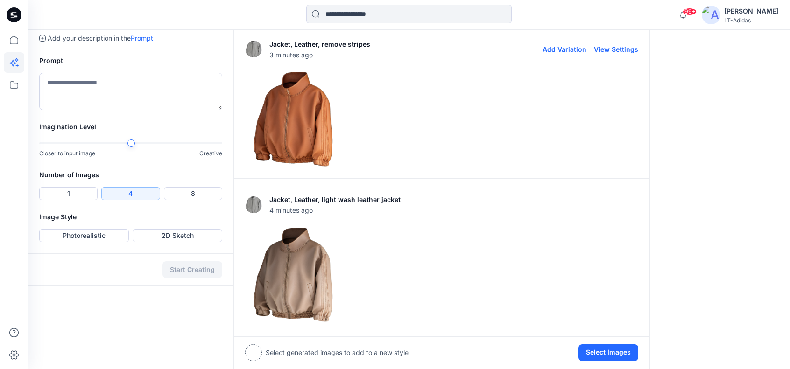
scroll to position [315, 0]
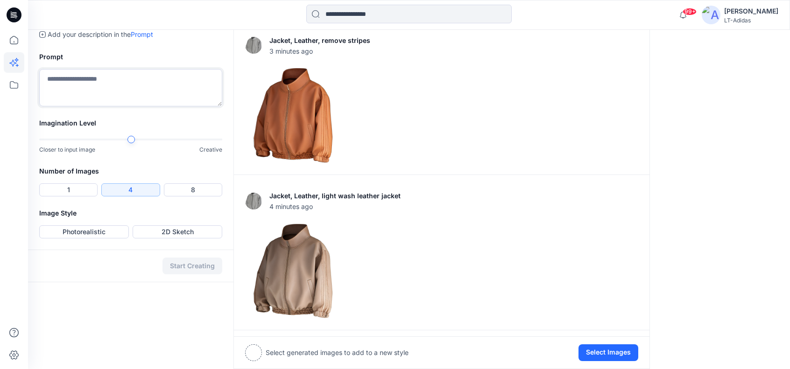
click at [82, 106] on textarea at bounding box center [130, 87] width 183 height 37
drag, startPoint x: 92, startPoint y: 185, endPoint x: 86, endPoint y: 185, distance: 6.6
click at [86, 106] on textarea "**********" at bounding box center [130, 87] width 183 height 37
type textarea "**********"
click at [68, 197] on button "1" at bounding box center [68, 190] width 58 height 13
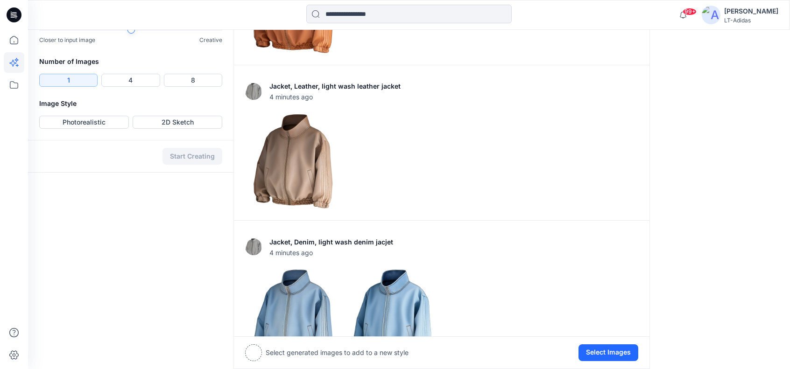
scroll to position [439, 0]
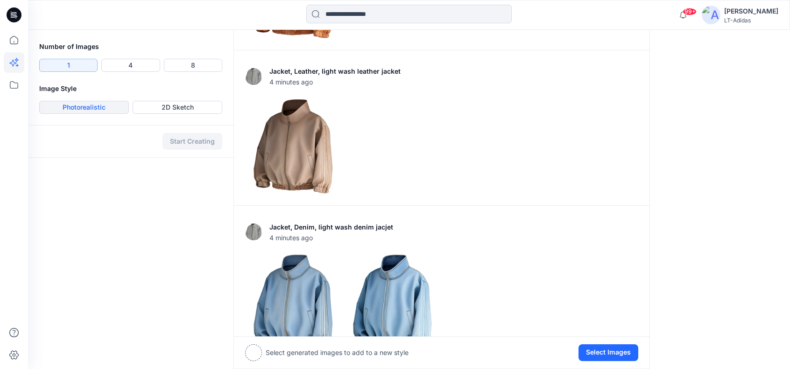
click at [94, 114] on button "Photorealistic" at bounding box center [84, 107] width 90 height 13
click at [174, 150] on button "Start Creating" at bounding box center [193, 141] width 60 height 17
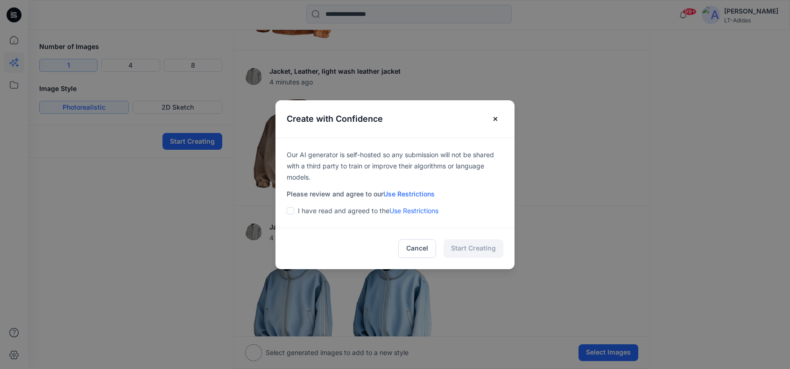
click at [294, 210] on span at bounding box center [290, 210] width 7 height 7
click at [491, 248] on button "Start Creating" at bounding box center [474, 249] width 60 height 19
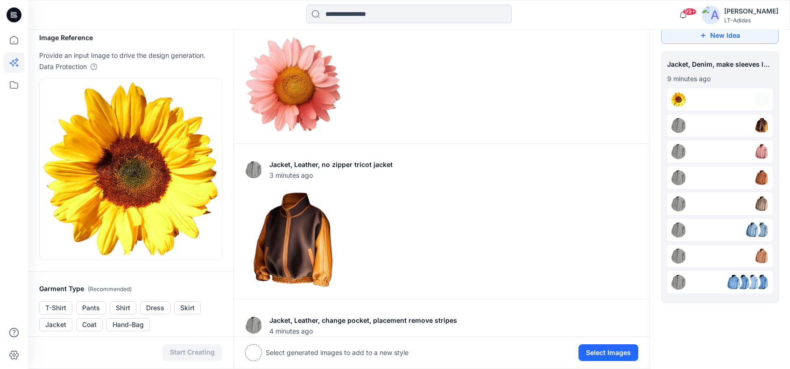
scroll to position [0, 0]
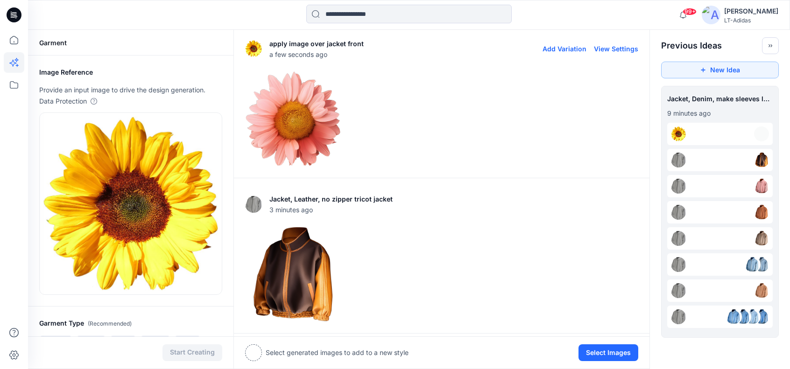
click at [284, 109] on img at bounding box center [293, 118] width 95 height 95
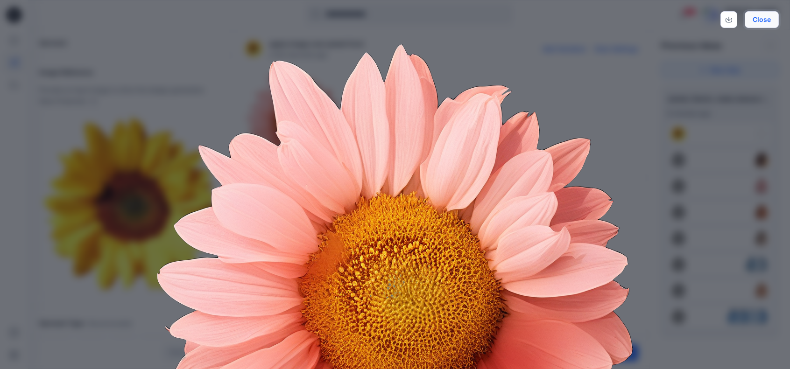
click at [758, 18] on button "Close" at bounding box center [762, 19] width 34 height 17
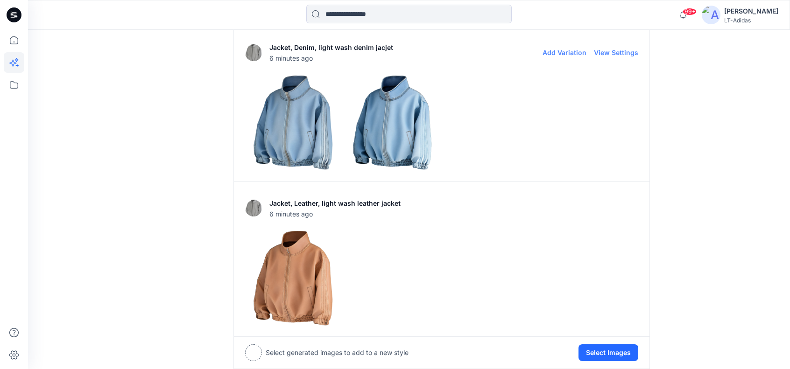
scroll to position [778, 0]
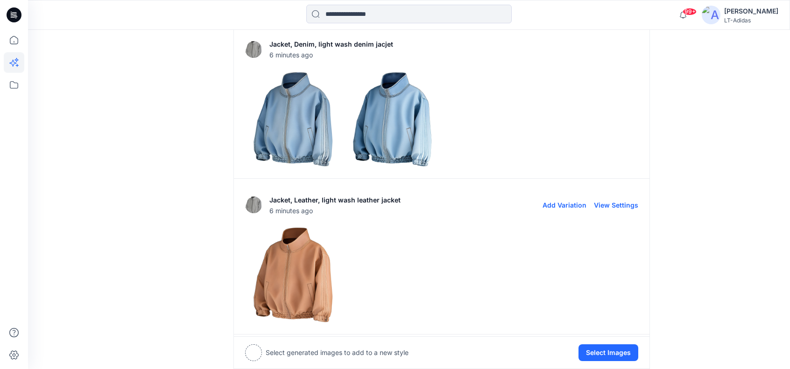
click at [287, 281] on img at bounding box center [293, 275] width 95 height 95
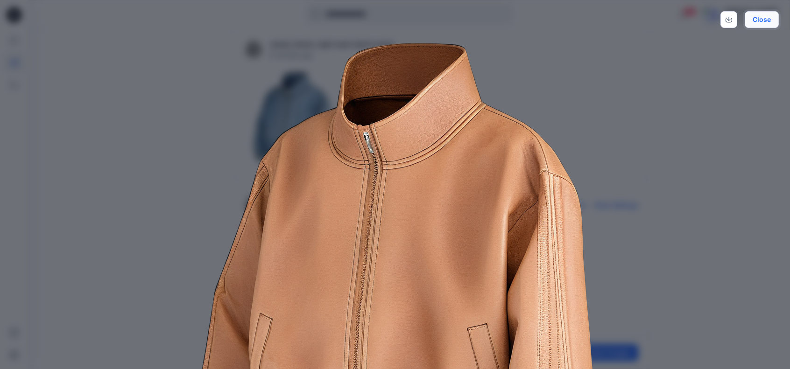
click at [765, 21] on button "Close" at bounding box center [762, 19] width 34 height 17
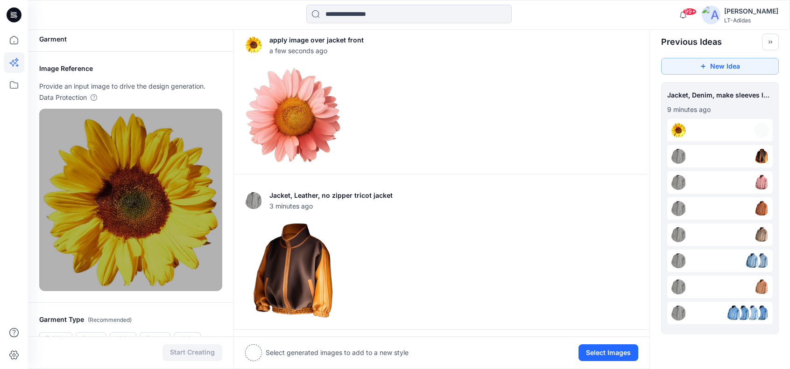
scroll to position [0, 0]
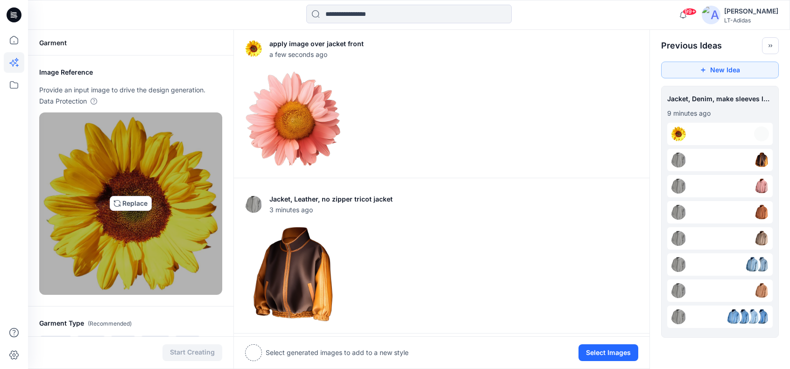
click at [142, 204] on img at bounding box center [130, 204] width 175 height 174
type input "**********"
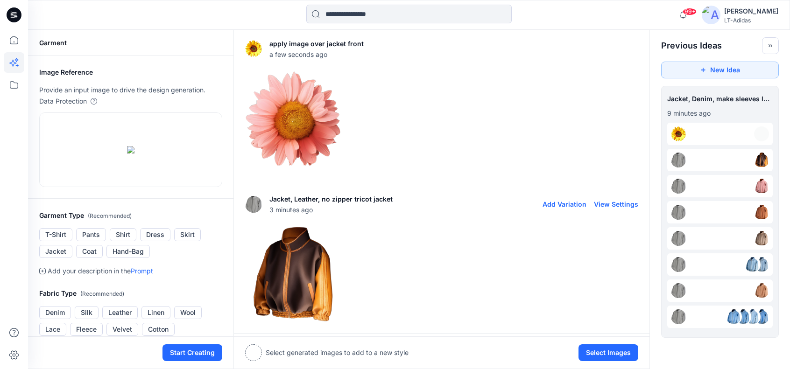
click at [451, 265] on div at bounding box center [441, 275] width 393 height 96
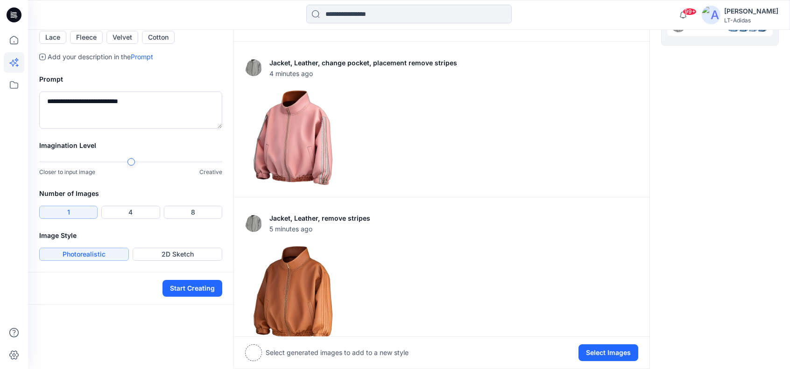
scroll to position [307, 0]
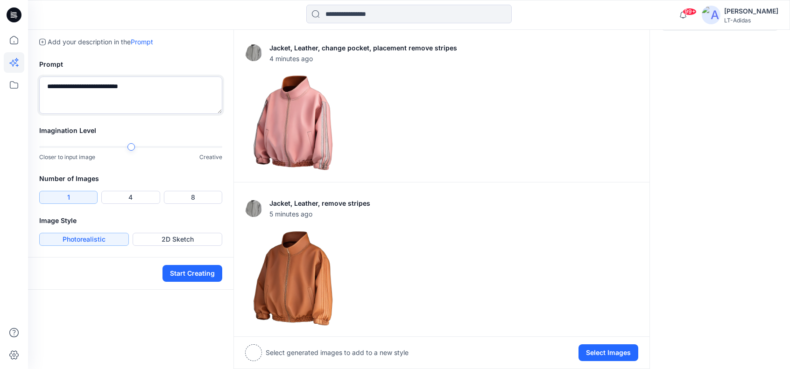
click at [95, 114] on textarea "**********" at bounding box center [130, 95] width 183 height 37
drag, startPoint x: 163, startPoint y: 206, endPoint x: 0, endPoint y: 203, distance: 163.0
click at [0, 203] on div "99+ Notifications [PERSON_NAME] has updated FW26BAA0014_V02_2T_XL OVERSIZED BAS…" at bounding box center [395, 343] width 790 height 1301
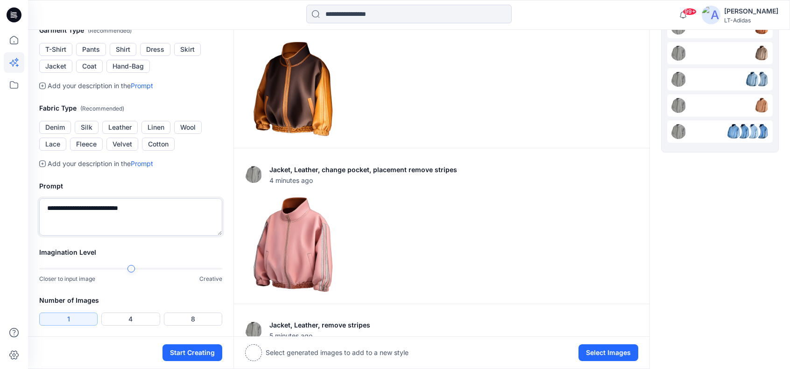
scroll to position [183, 0]
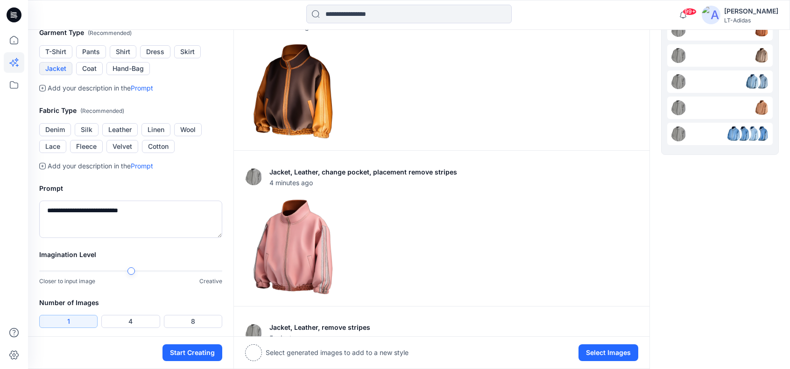
click at [57, 75] on button "Jacket" at bounding box center [55, 68] width 33 height 13
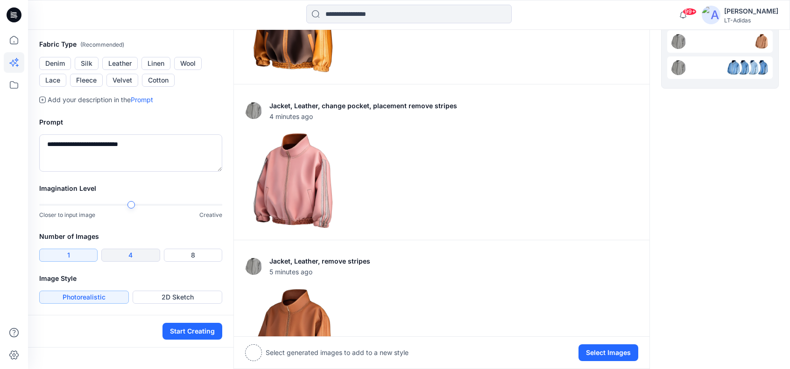
scroll to position [307, 0]
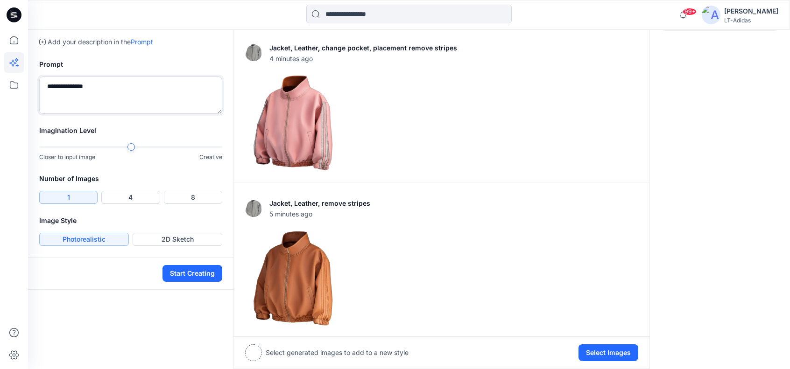
click at [45, 114] on textarea "**********" at bounding box center [130, 95] width 183 height 37
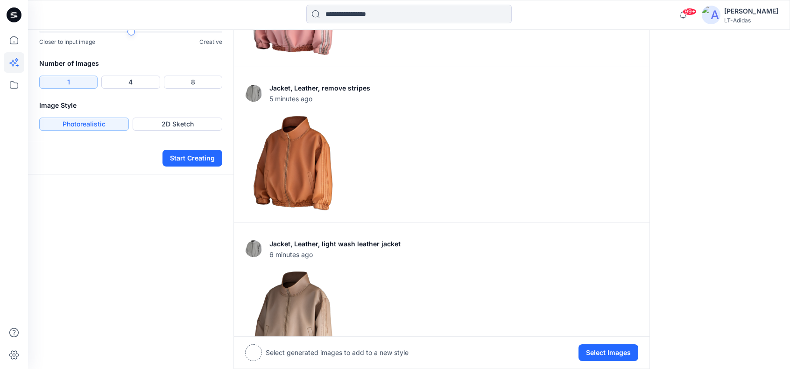
scroll to position [432, 0]
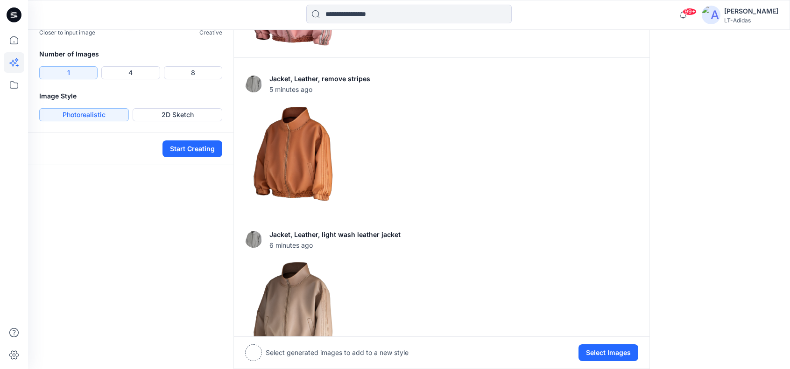
type textarea "**********"
click at [99, 121] on button "Photorealistic" at bounding box center [84, 114] width 90 height 13
click at [190, 157] on button "Start Creating" at bounding box center [193, 149] width 60 height 17
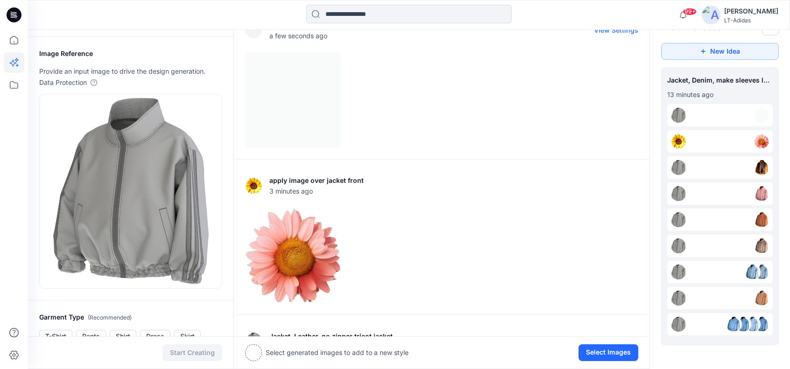
scroll to position [4, 0]
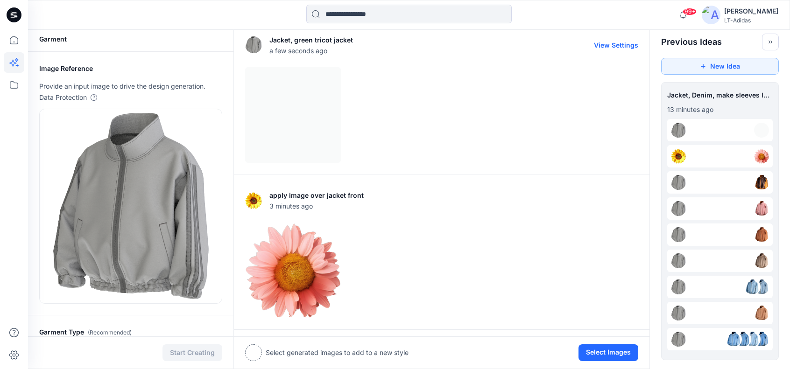
click at [386, 116] on div at bounding box center [441, 115] width 393 height 96
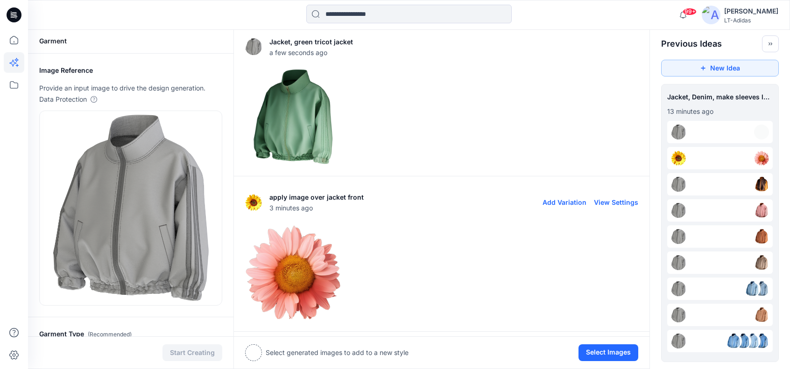
scroll to position [0, 0]
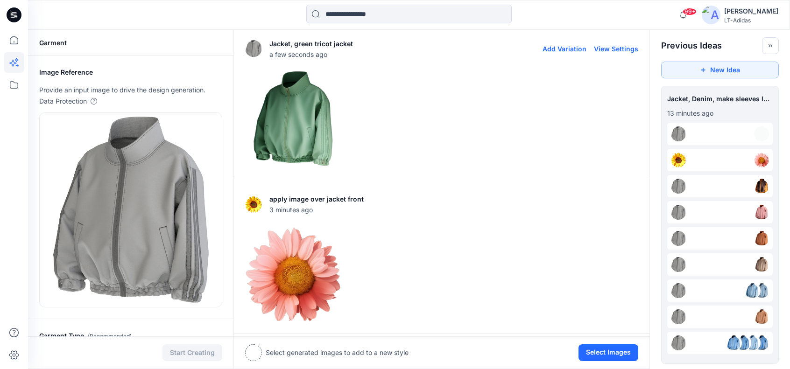
click at [302, 116] on img at bounding box center [293, 118] width 95 height 95
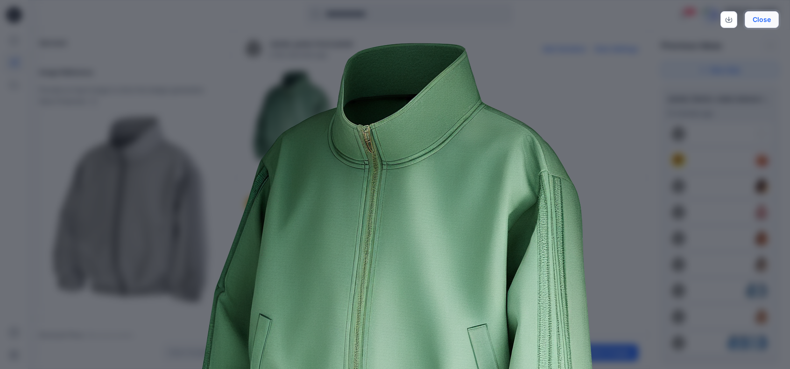
click at [771, 17] on button "Close" at bounding box center [762, 19] width 34 height 17
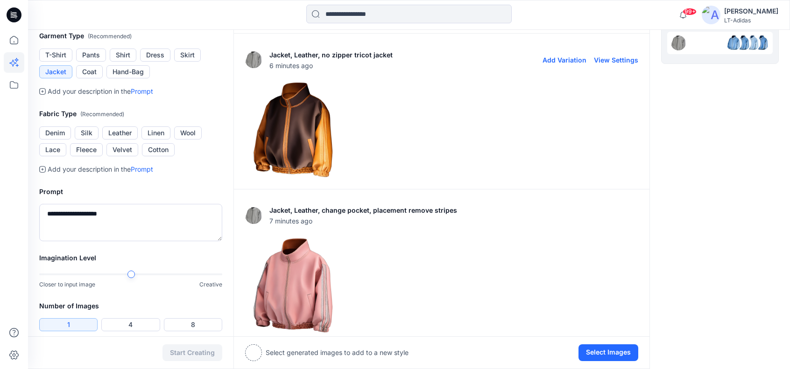
scroll to position [311, 0]
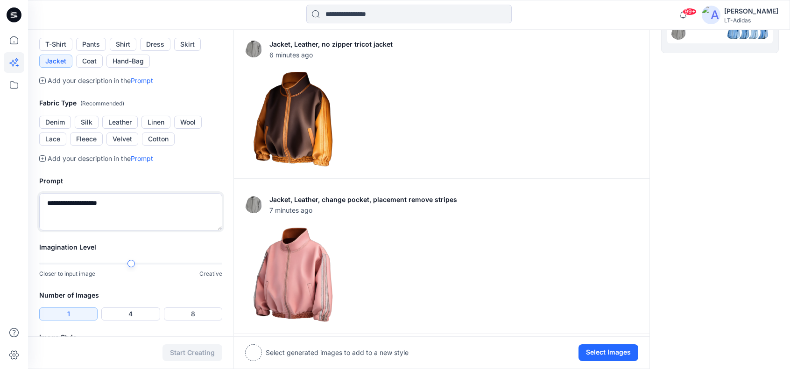
click at [47, 202] on textarea "**********" at bounding box center [130, 211] width 183 height 37
drag, startPoint x: 64, startPoint y: 202, endPoint x: 29, endPoint y: 198, distance: 35.7
click at [29, 198] on div "**********" at bounding box center [130, 203] width 205 height 78
type textarea "**********"
click at [206, 350] on button "Start Creating" at bounding box center [193, 353] width 60 height 17
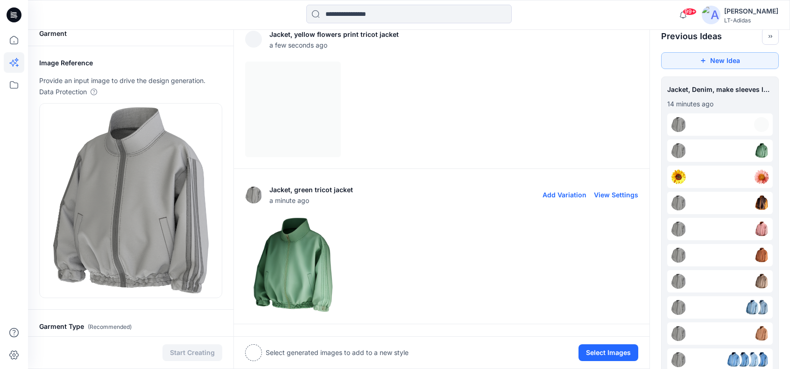
scroll to position [4, 0]
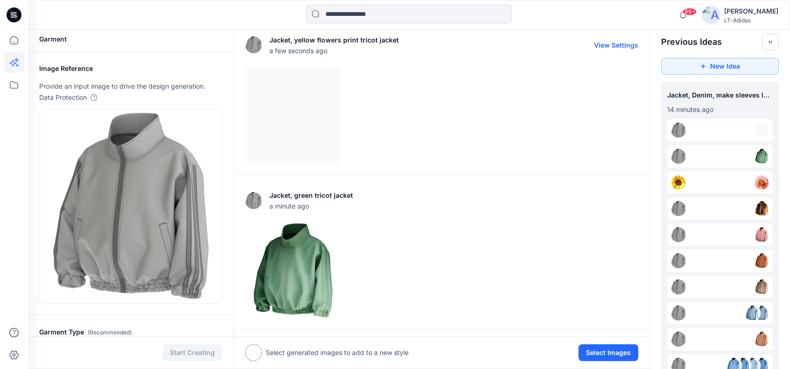
click at [332, 115] on div at bounding box center [441, 115] width 393 height 96
click at [438, 118] on div at bounding box center [441, 115] width 393 height 96
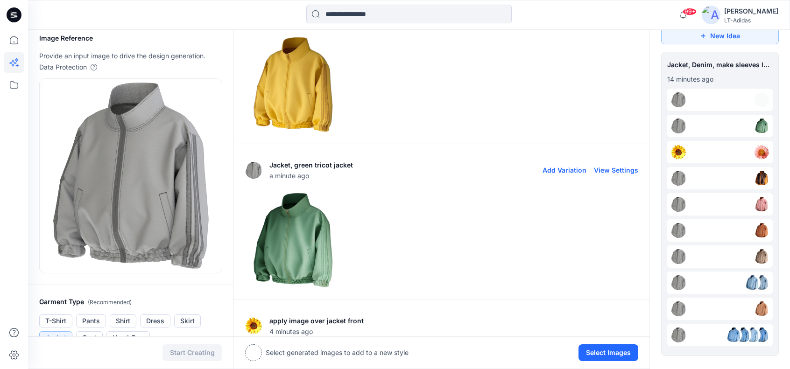
scroll to position [0, 0]
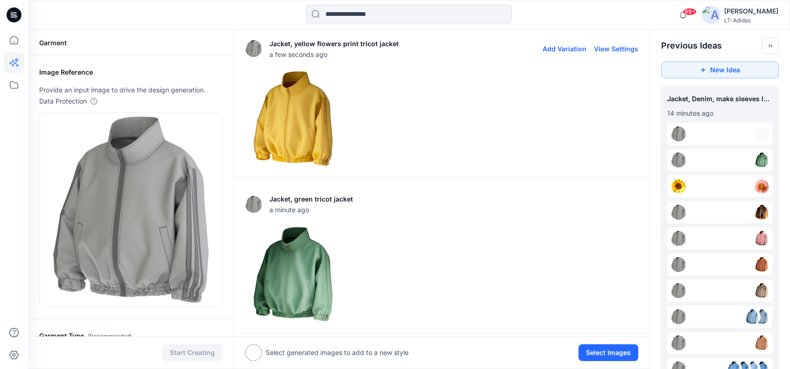
click at [298, 125] on img at bounding box center [293, 118] width 95 height 95
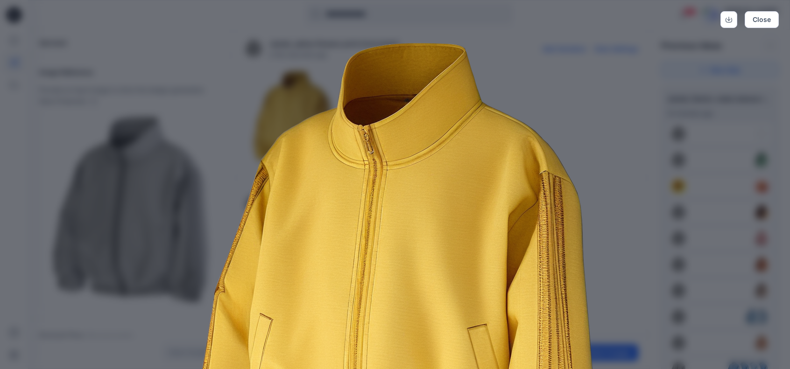
click at [424, 207] on img at bounding box center [395, 282] width 478 height 478
click at [763, 16] on button "Close" at bounding box center [762, 19] width 34 height 17
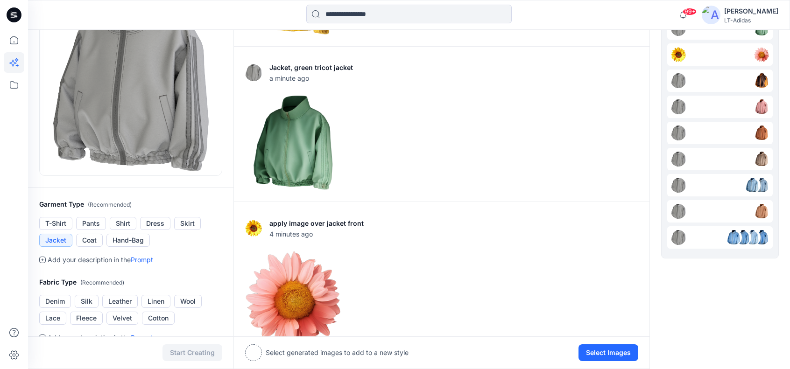
scroll to position [124, 0]
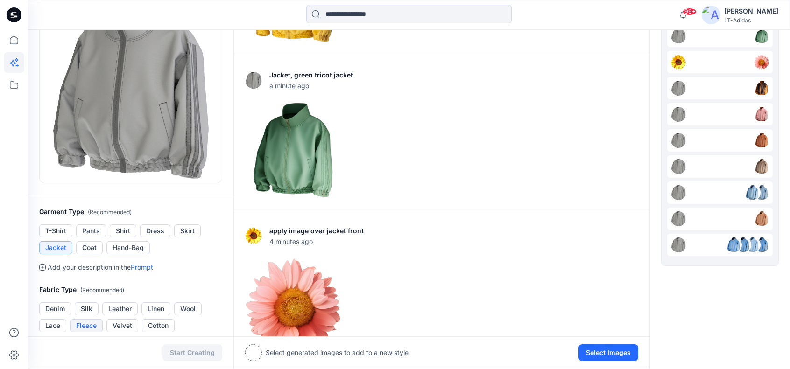
click at [94, 325] on button "Fleece" at bounding box center [86, 325] width 33 height 13
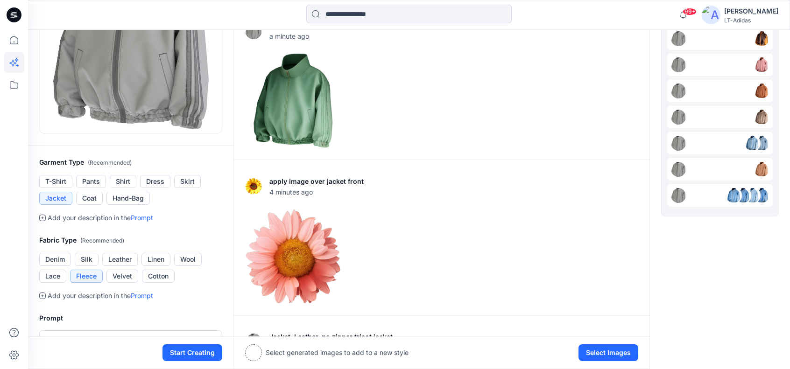
scroll to position [218, 0]
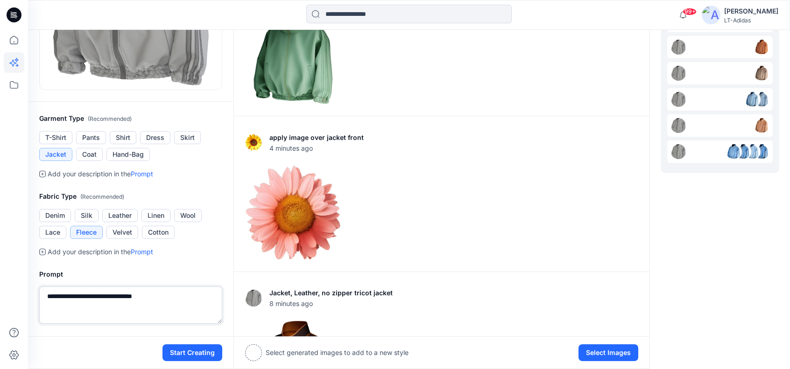
drag, startPoint x: 165, startPoint y: 296, endPoint x: 158, endPoint y: 296, distance: 7.0
click at [158, 296] on textarea "**********" at bounding box center [130, 305] width 183 height 37
drag, startPoint x: 126, startPoint y: 296, endPoint x: 108, endPoint y: 296, distance: 17.3
click at [108, 296] on textarea "**********" at bounding box center [130, 305] width 183 height 37
drag, startPoint x: 91, startPoint y: 296, endPoint x: 3, endPoint y: 296, distance: 87.3
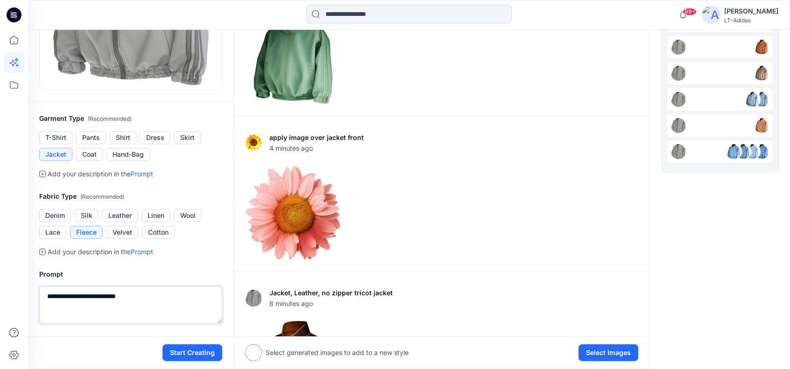
click at [44, 295] on textarea "**********" at bounding box center [130, 305] width 183 height 37
type textarea "**********"
click at [190, 348] on button "Start Creating" at bounding box center [193, 353] width 60 height 17
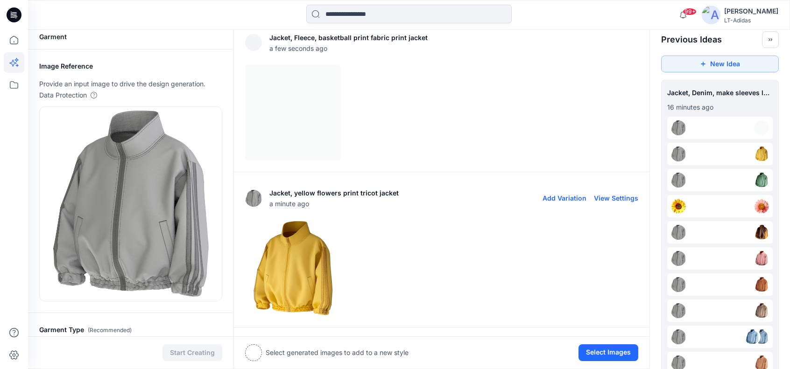
scroll to position [0, 0]
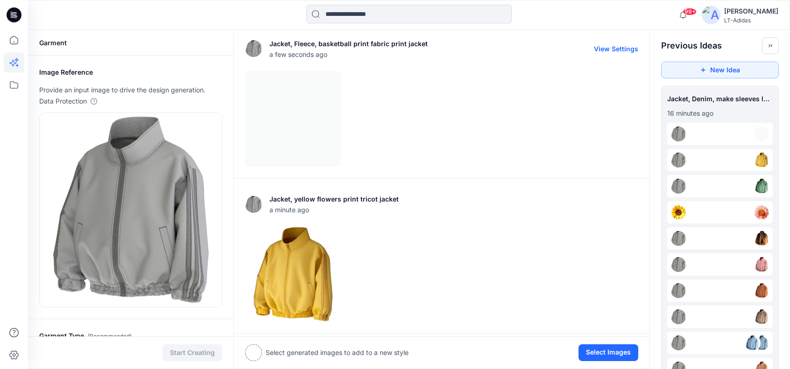
click at [327, 115] on div at bounding box center [441, 119] width 393 height 96
click at [437, 113] on div at bounding box center [441, 119] width 393 height 96
click at [399, 96] on div at bounding box center [441, 119] width 393 height 96
click at [309, 103] on div at bounding box center [441, 119] width 393 height 96
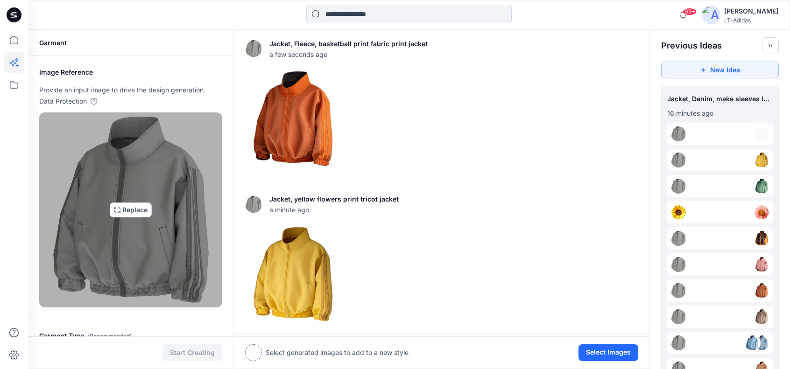
click at [135, 208] on img at bounding box center [130, 210] width 157 height 187
type input "**********"
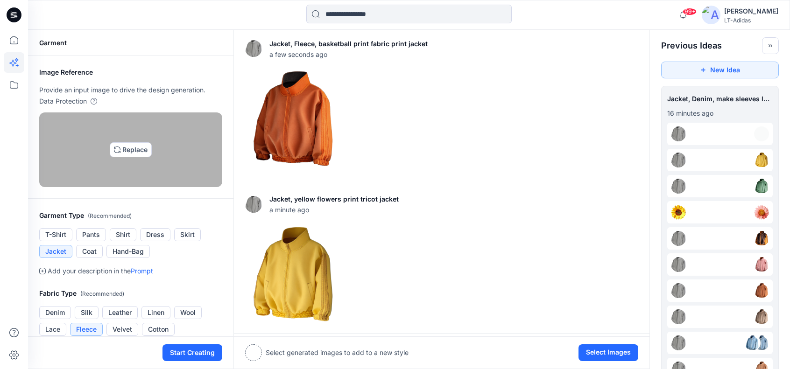
click at [141, 117] on div at bounding box center [130, 150] width 183 height 75
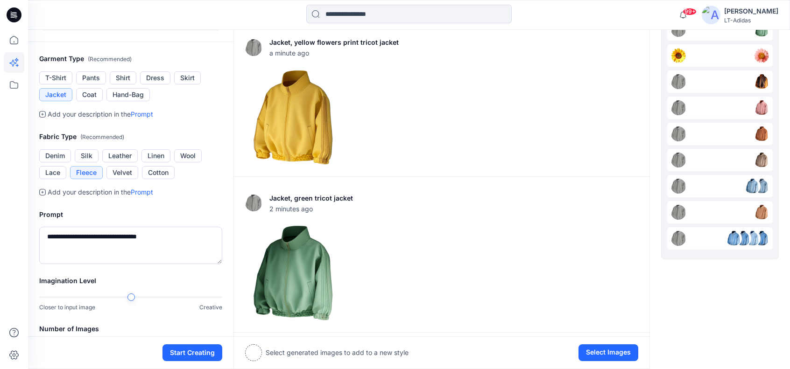
scroll to position [187, 0]
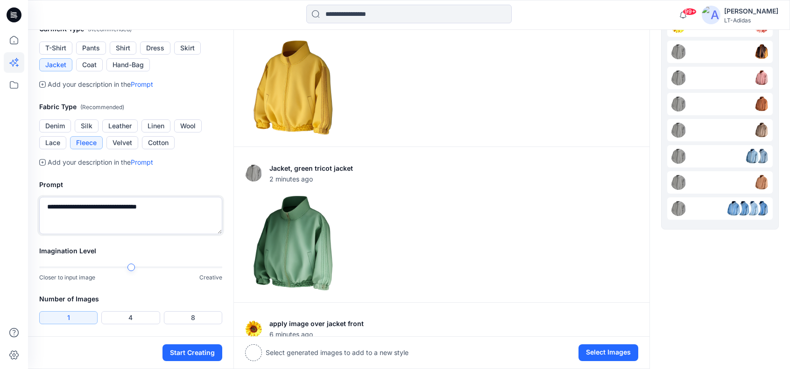
drag, startPoint x: 169, startPoint y: 208, endPoint x: 19, endPoint y: 205, distance: 149.9
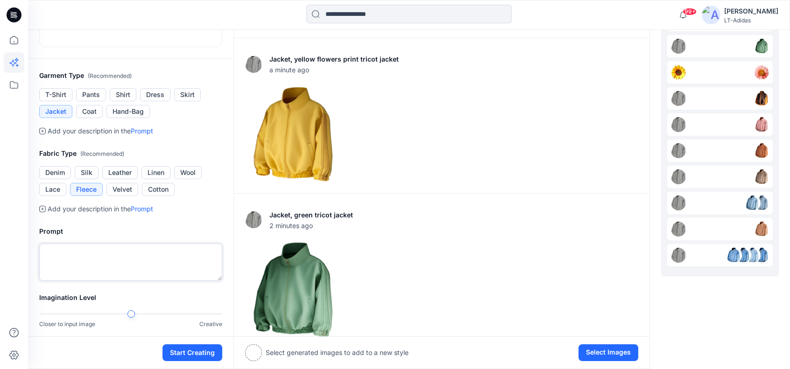
scroll to position [124, 0]
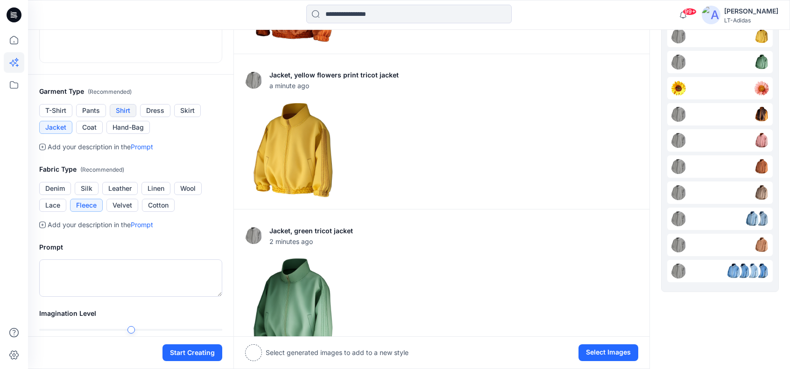
click at [126, 108] on button "Shirt" at bounding box center [123, 110] width 27 height 13
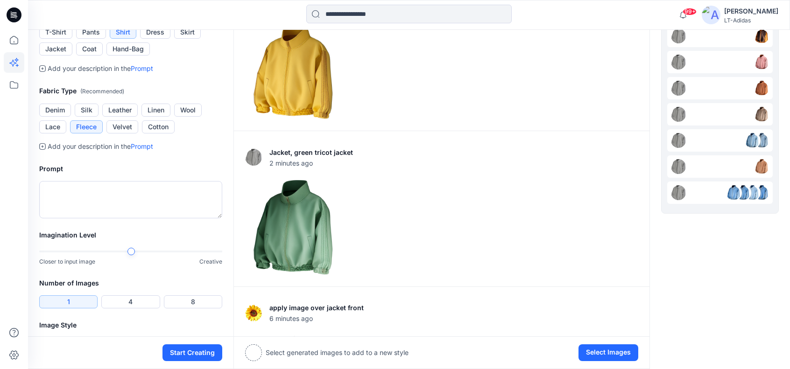
scroll to position [218, 0]
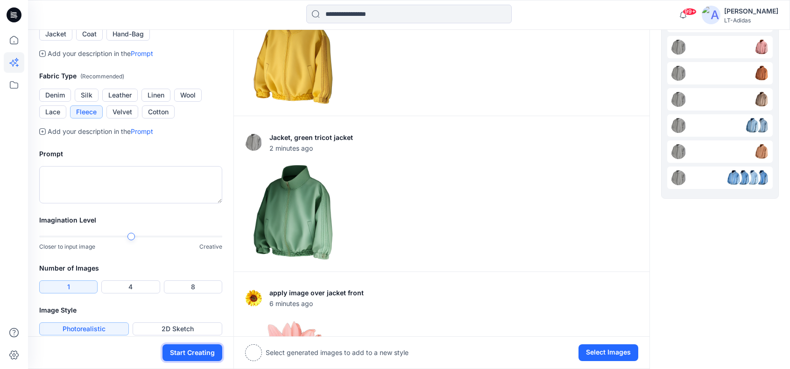
click at [206, 353] on button "Start Creating" at bounding box center [193, 353] width 60 height 17
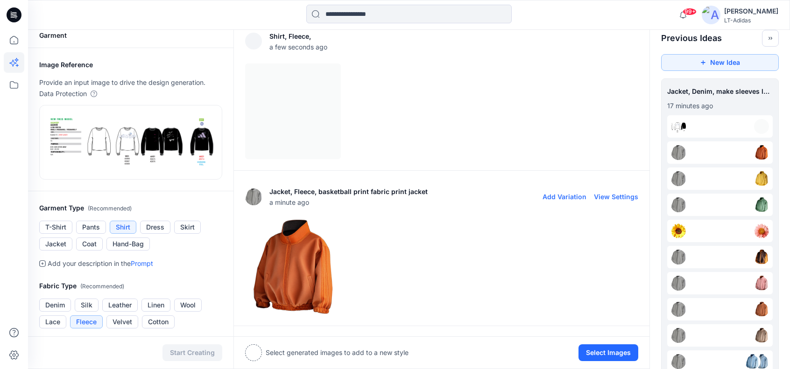
scroll to position [4, 0]
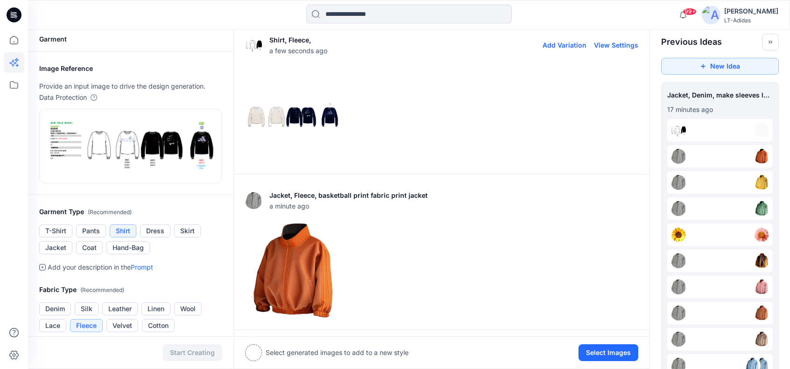
click at [313, 102] on img at bounding box center [293, 115] width 95 height 95
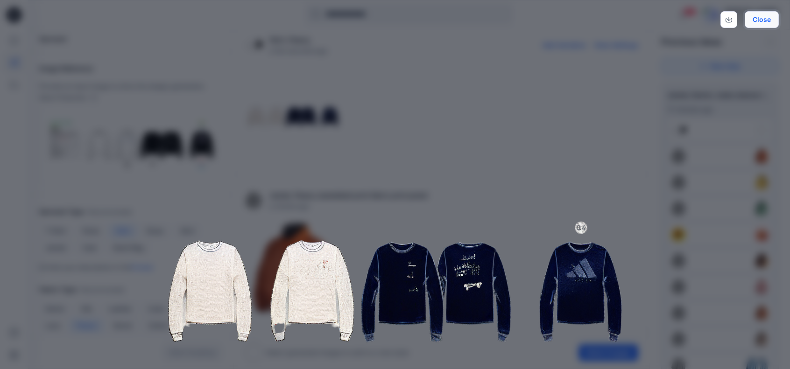
click at [764, 18] on button "Close" at bounding box center [762, 19] width 34 height 17
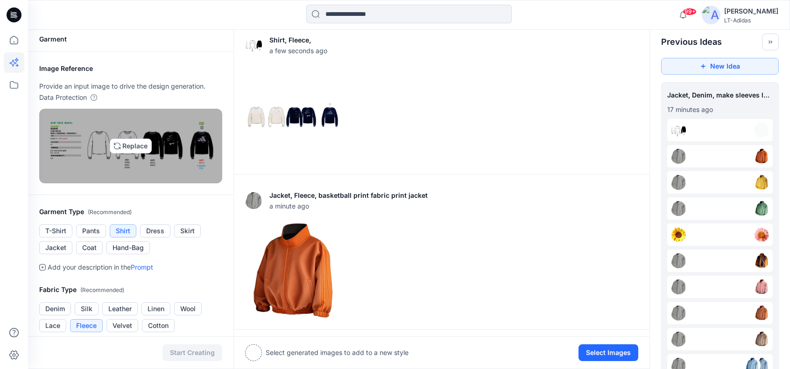
click at [113, 136] on img at bounding box center [130, 146] width 175 height 56
type input "**********"
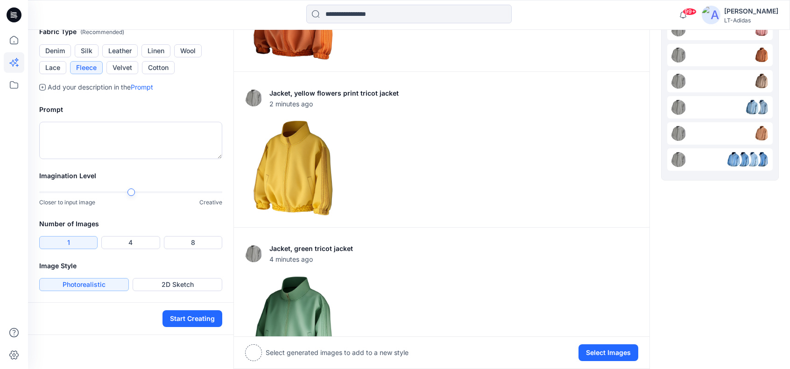
scroll to position [284, 0]
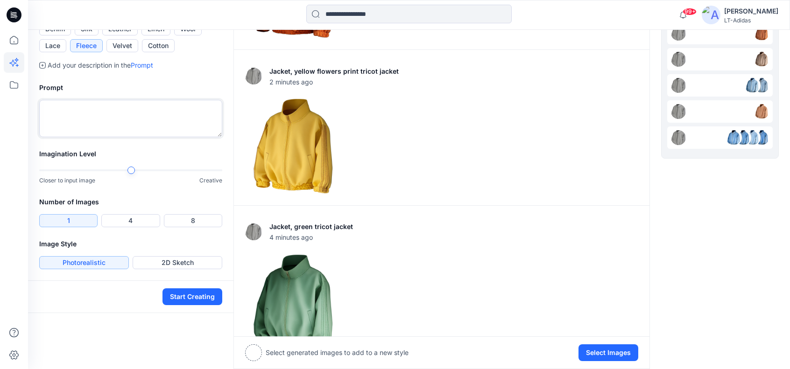
click at [109, 137] on textarea at bounding box center [130, 118] width 183 height 37
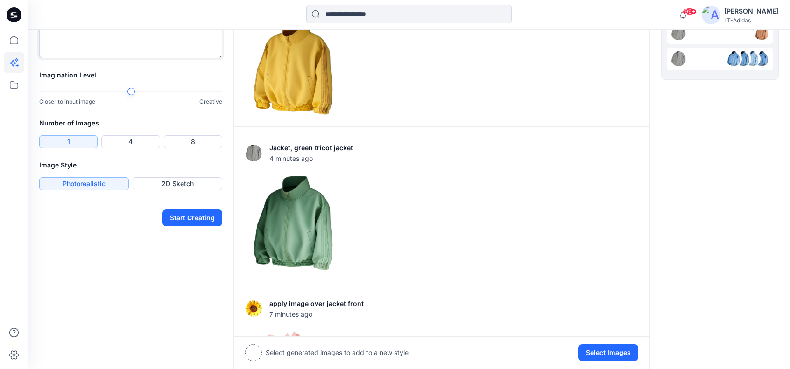
scroll to position [408, 0]
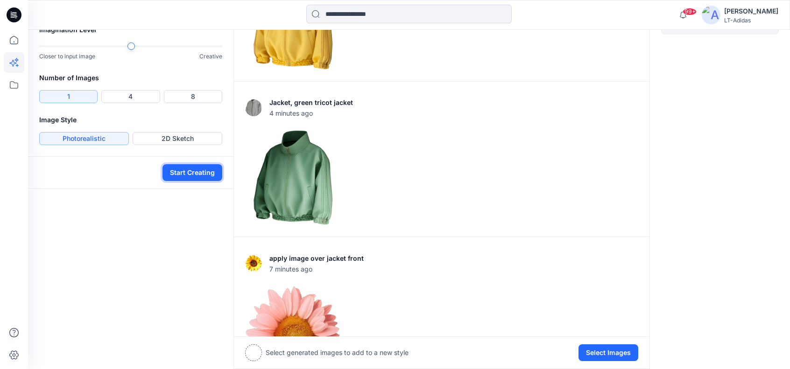
click at [193, 181] on button "Start Creating" at bounding box center [193, 172] width 60 height 17
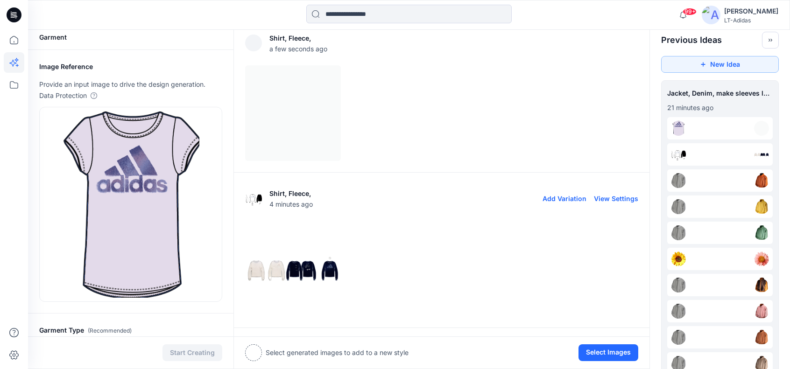
scroll to position [0, 0]
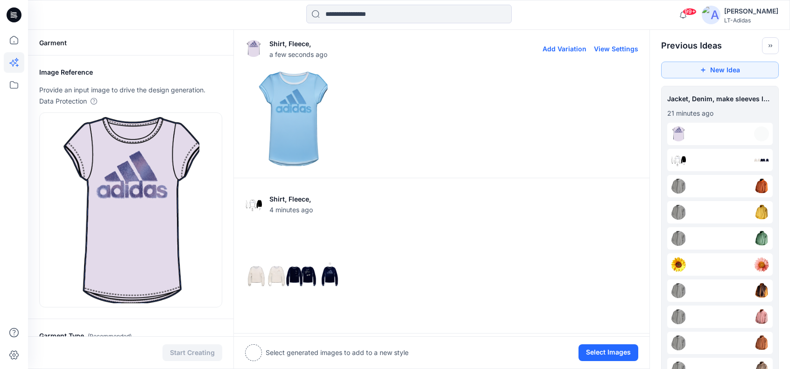
click at [283, 87] on img at bounding box center [293, 118] width 95 height 95
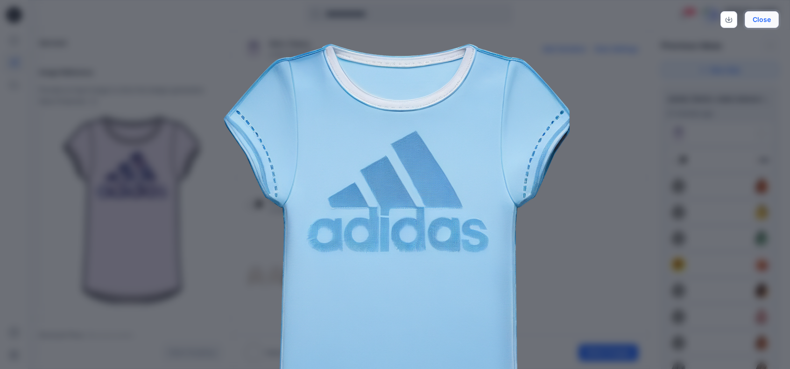
click at [767, 19] on button "Close" at bounding box center [762, 19] width 34 height 17
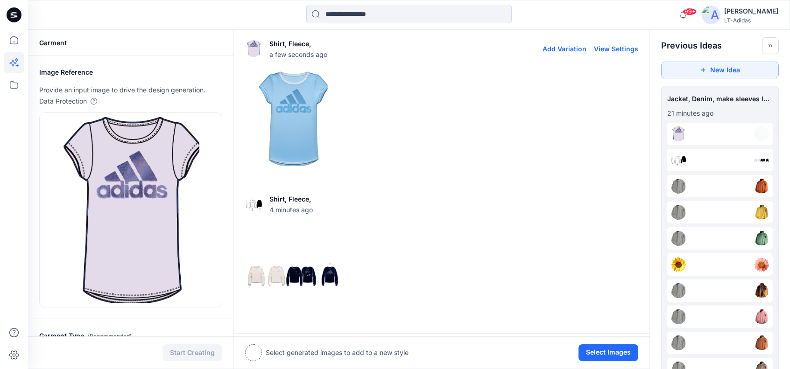
click at [295, 99] on img at bounding box center [293, 118] width 95 height 95
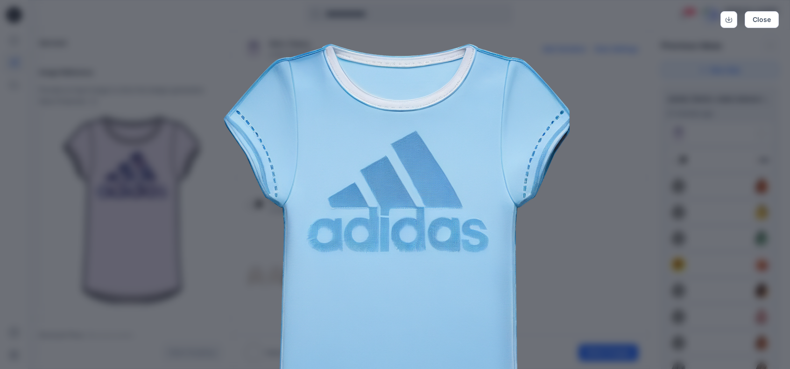
click at [425, 184] on img at bounding box center [395, 282] width 478 height 478
click at [759, 15] on button "Close" at bounding box center [762, 19] width 34 height 17
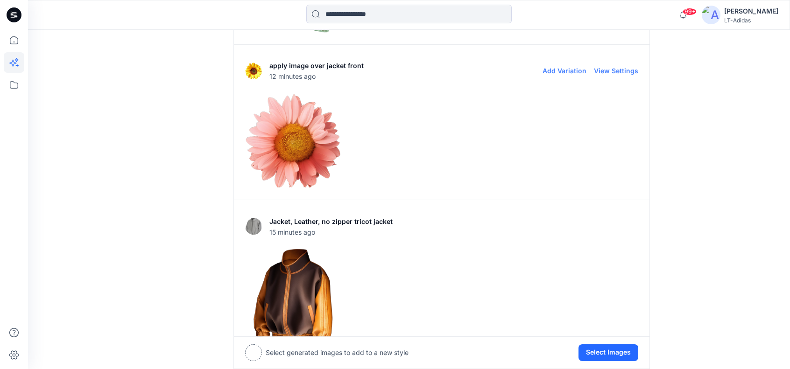
scroll to position [747, 0]
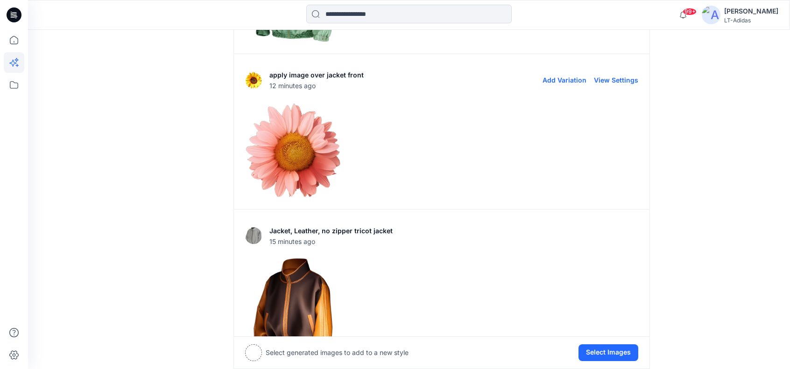
click at [300, 140] on img at bounding box center [293, 150] width 95 height 95
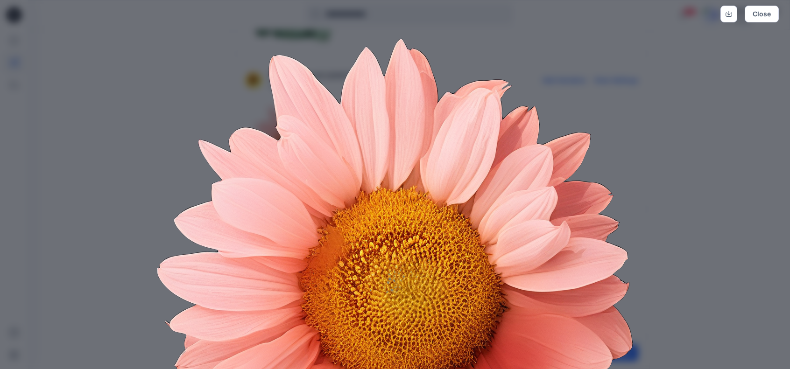
scroll to position [0, 0]
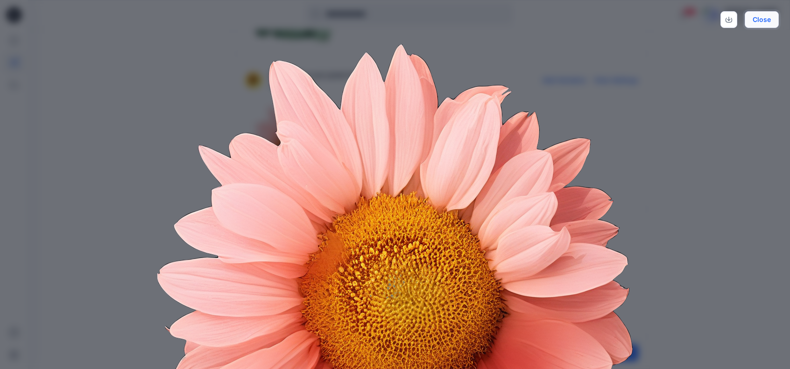
click at [760, 20] on button "Close" at bounding box center [762, 19] width 34 height 17
